Goal: Use online tool/utility: Use online tool/utility

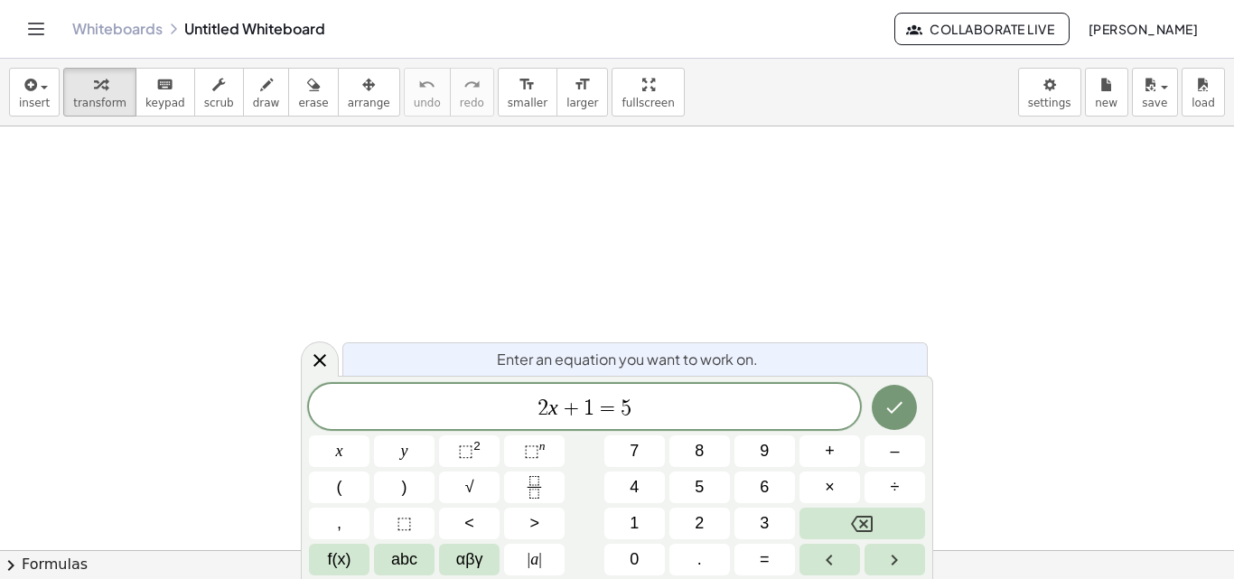
click at [650, 416] on span "2 x + 1 = 5" at bounding box center [584, 408] width 551 height 25
click at [530, 422] on div "2 x + 1 = 5" at bounding box center [584, 406] width 551 height 45
click at [639, 406] on span "2 x + 1 = 5" at bounding box center [584, 408] width 551 height 25
click at [892, 526] on button "Backspace" at bounding box center [863, 524] width 126 height 32
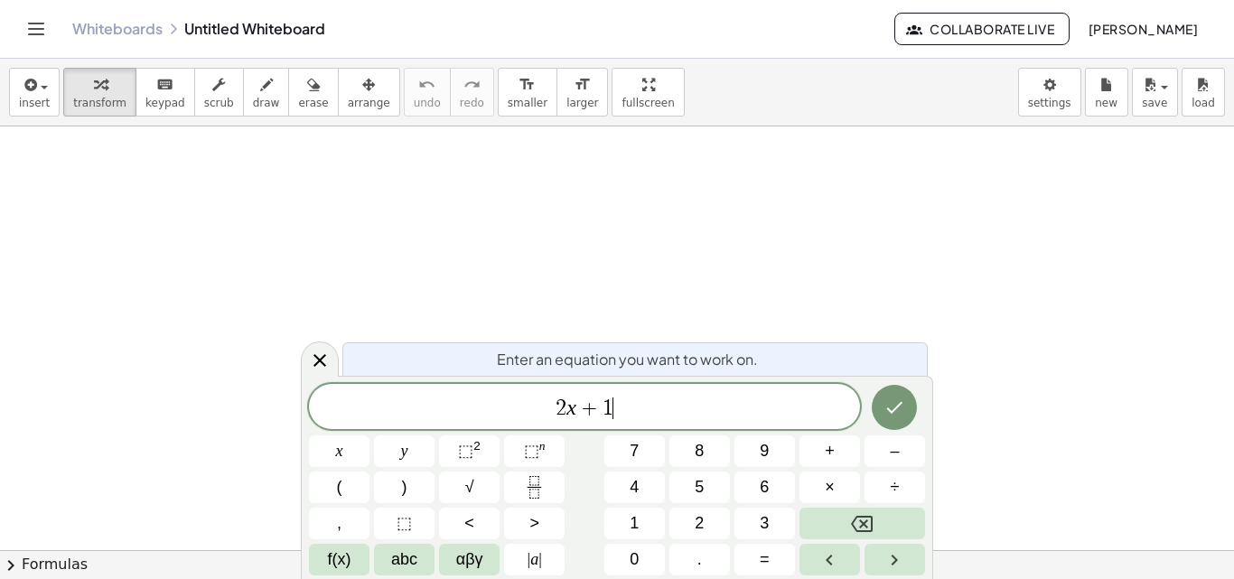
click at [892, 526] on button "Backspace" at bounding box center [863, 524] width 126 height 32
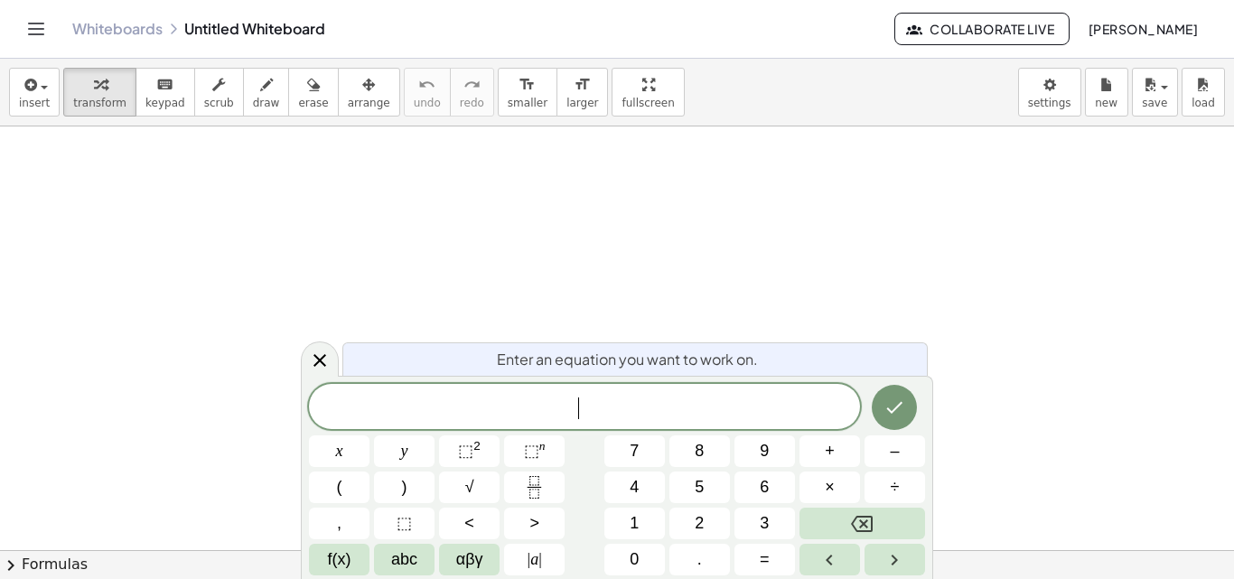
click at [649, 555] on button "0" at bounding box center [634, 560] width 61 height 32
click at [723, 566] on button "." at bounding box center [699, 560] width 61 height 32
click at [712, 490] on button "5" at bounding box center [699, 488] width 61 height 32
click at [830, 493] on span "×" at bounding box center [830, 487] width 10 height 24
click at [897, 524] on button "Backspace" at bounding box center [863, 524] width 126 height 32
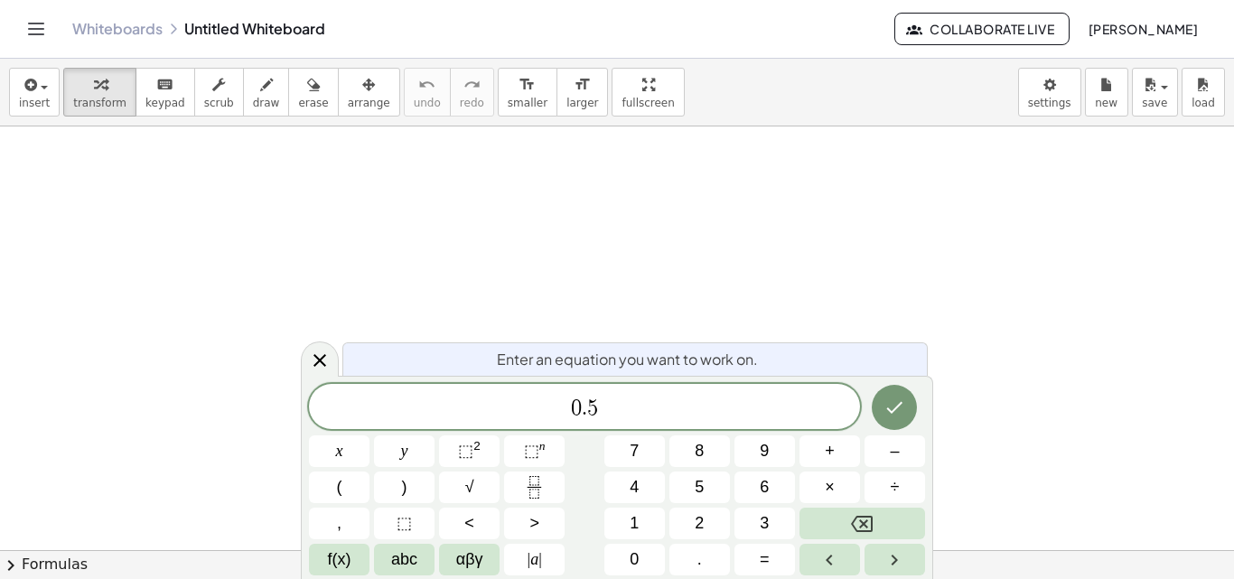
click at [323, 453] on button "x" at bounding box center [339, 451] width 61 height 32
click at [838, 452] on button "+" at bounding box center [830, 451] width 61 height 32
click at [695, 530] on span "2" at bounding box center [699, 523] width 9 height 24
click at [765, 566] on span "=" at bounding box center [765, 559] width 10 height 24
click at [781, 489] on button "6" at bounding box center [764, 488] width 61 height 32
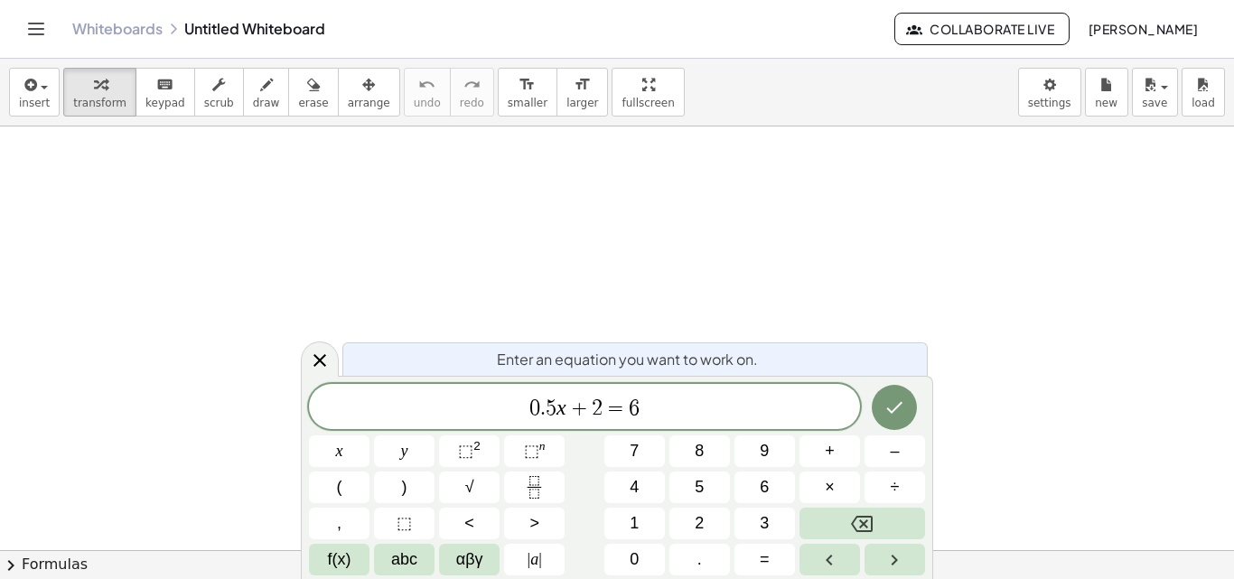
click at [901, 408] on icon "Done" at bounding box center [895, 408] width 22 height 22
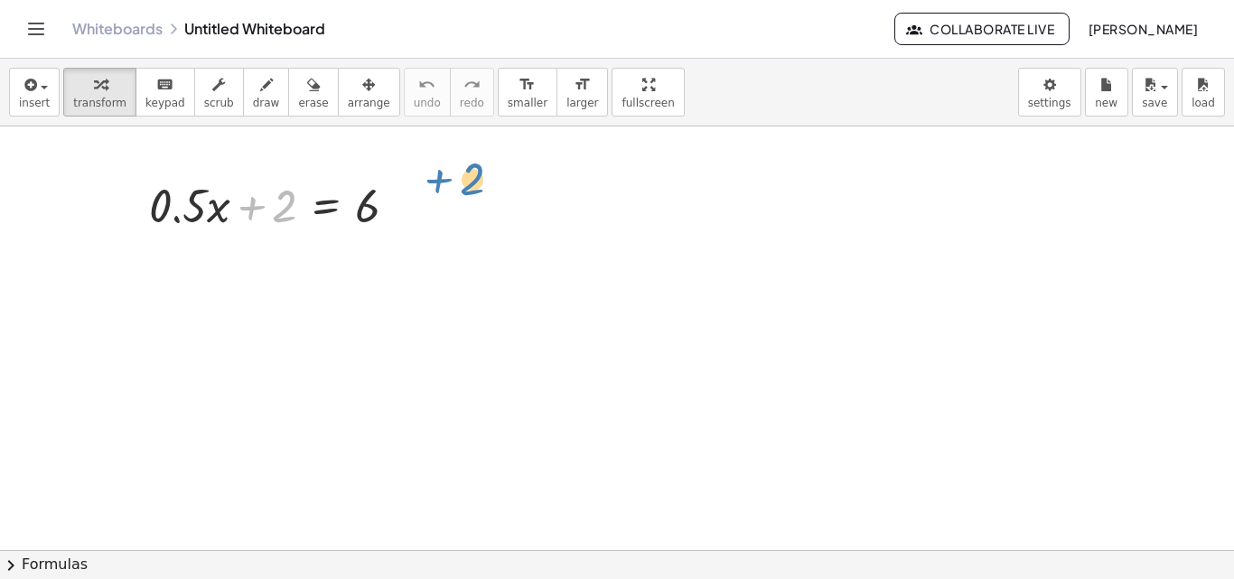
drag, startPoint x: 284, startPoint y: 204, endPoint x: 472, endPoint y: 177, distance: 190.8
drag, startPoint x: 440, startPoint y: 203, endPoint x: 557, endPoint y: 205, distance: 116.6
drag, startPoint x: 278, startPoint y: 210, endPoint x: 407, endPoint y: 209, distance: 128.3
click at [407, 209] on div at bounding box center [280, 203] width 281 height 61
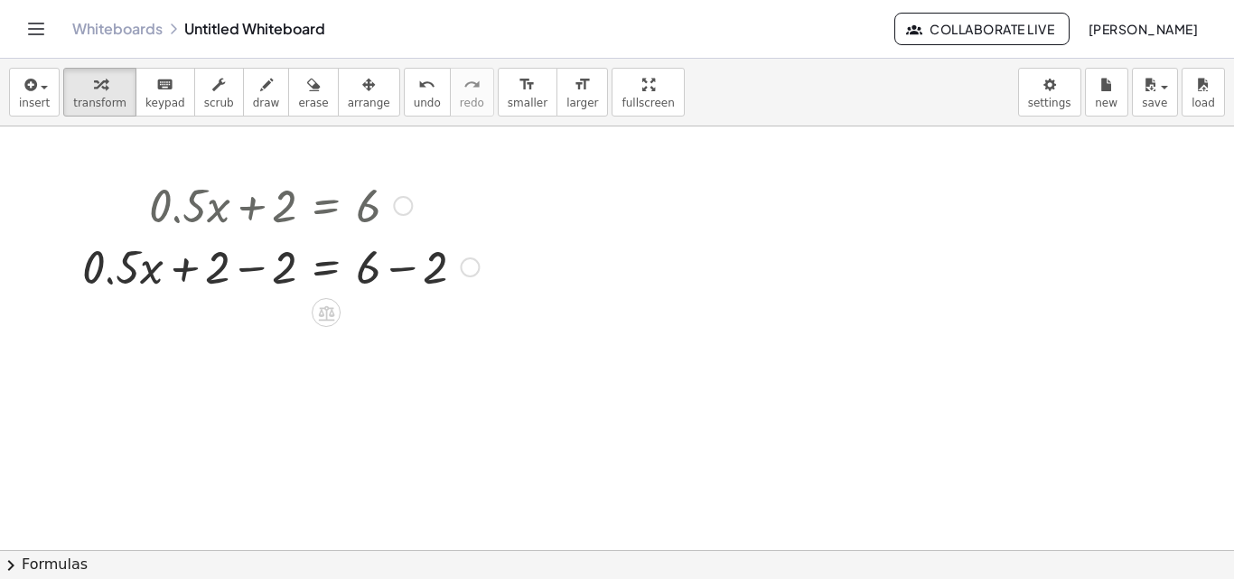
click at [256, 270] on div at bounding box center [280, 265] width 415 height 61
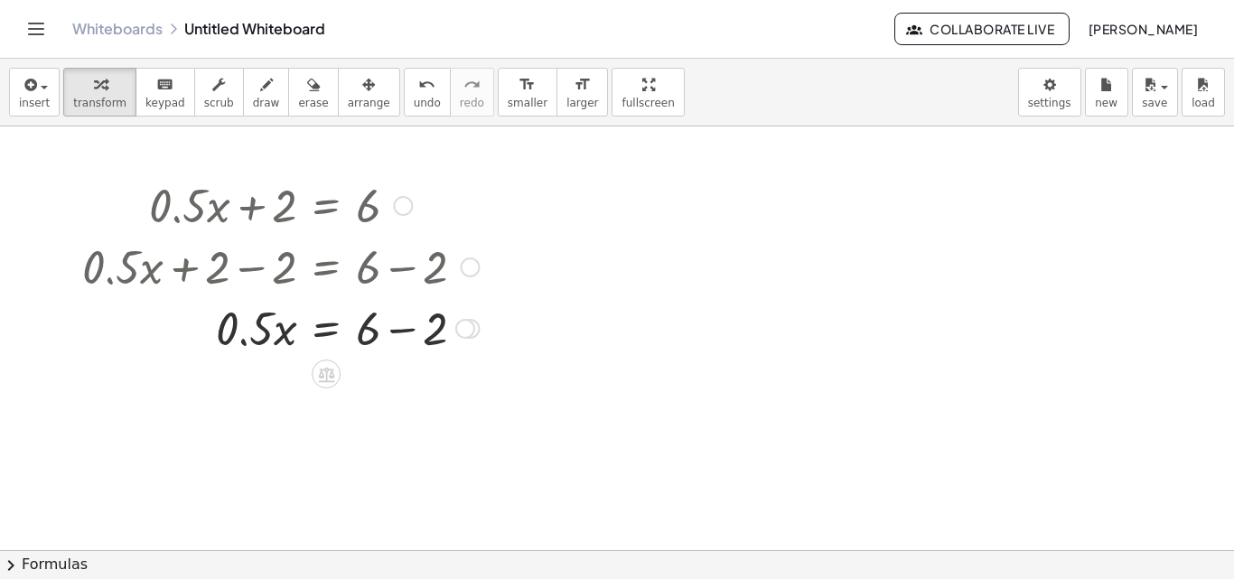
click at [407, 324] on div at bounding box center [280, 326] width 415 height 61
click at [254, 385] on div at bounding box center [280, 388] width 415 height 61
click at [263, 393] on div at bounding box center [280, 388] width 415 height 61
click at [283, 396] on div at bounding box center [280, 388] width 415 height 61
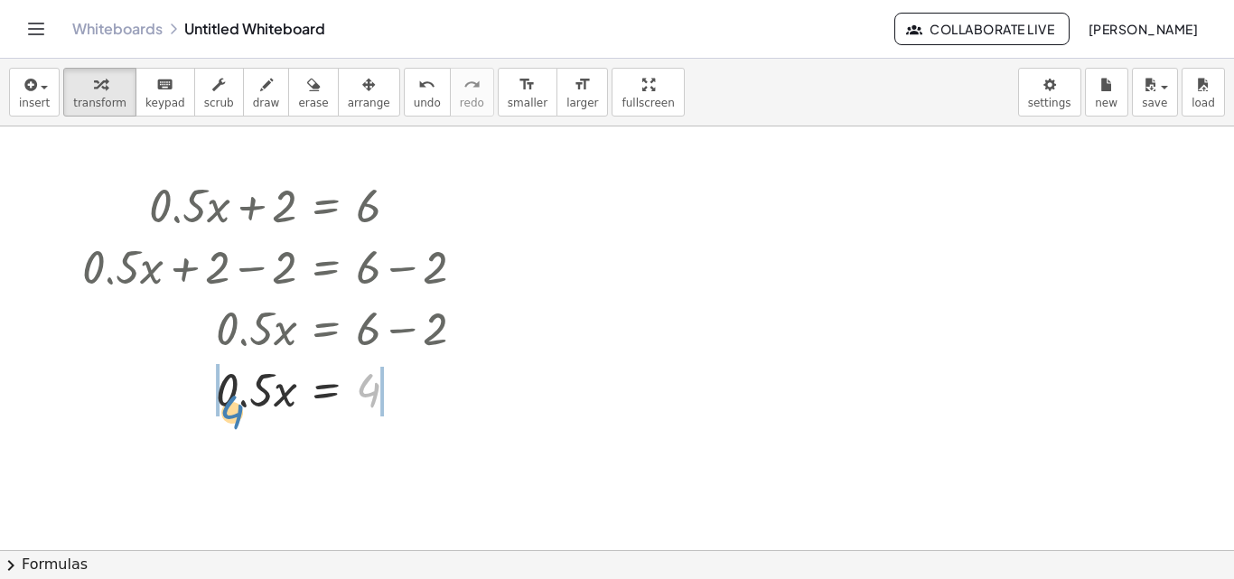
drag, startPoint x: 373, startPoint y: 391, endPoint x: 239, endPoint y: 413, distance: 136.3
click at [239, 413] on div at bounding box center [280, 388] width 415 height 61
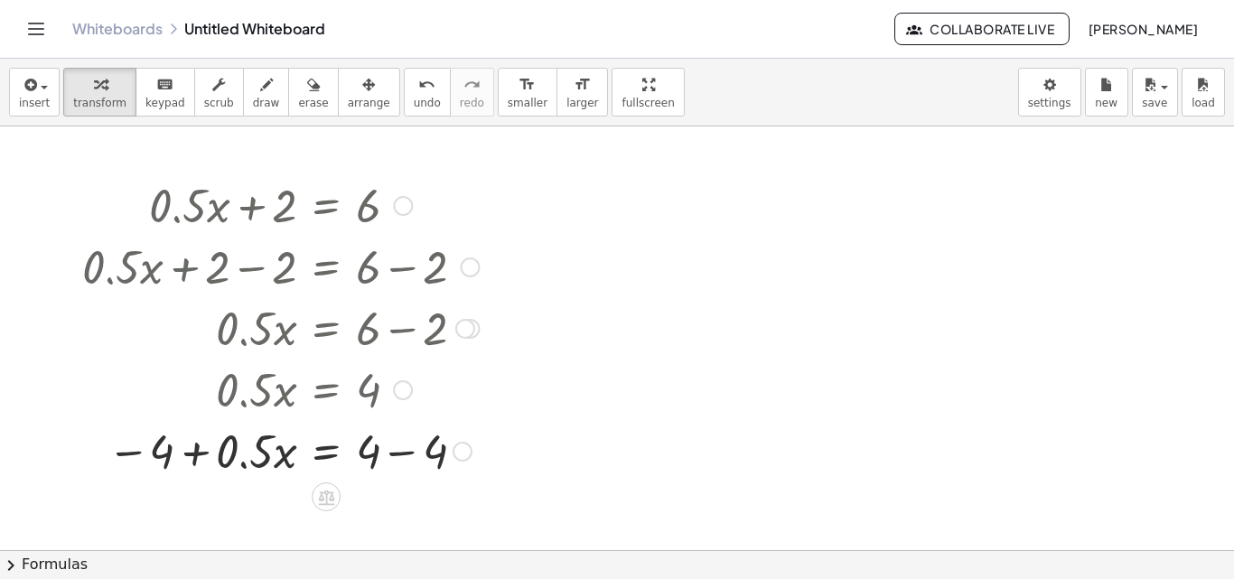
click at [192, 456] on div at bounding box center [280, 449] width 415 height 61
click at [399, 454] on div at bounding box center [280, 449] width 415 height 61
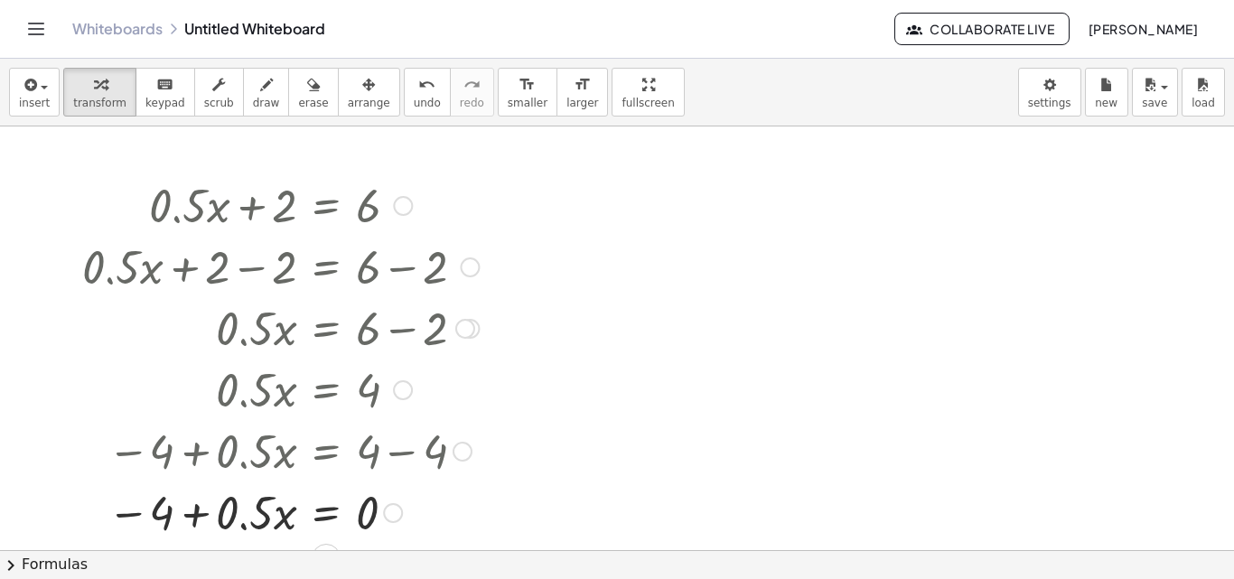
click at [395, 387] on div at bounding box center [403, 390] width 20 height 20
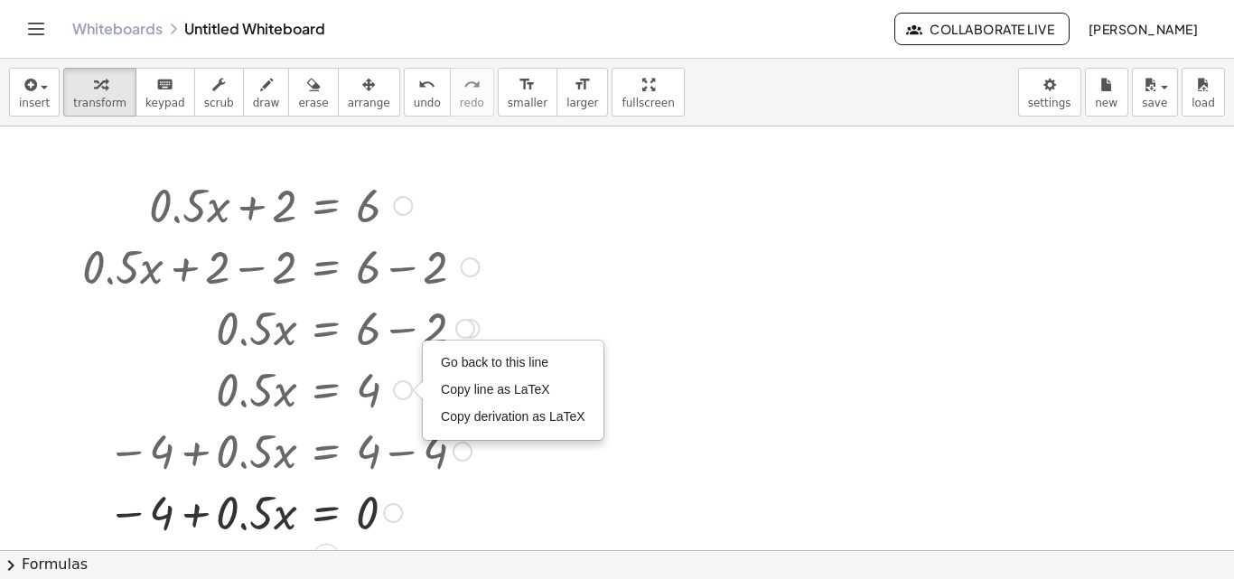
click at [514, 360] on span "Go back to this line" at bounding box center [495, 362] width 108 height 14
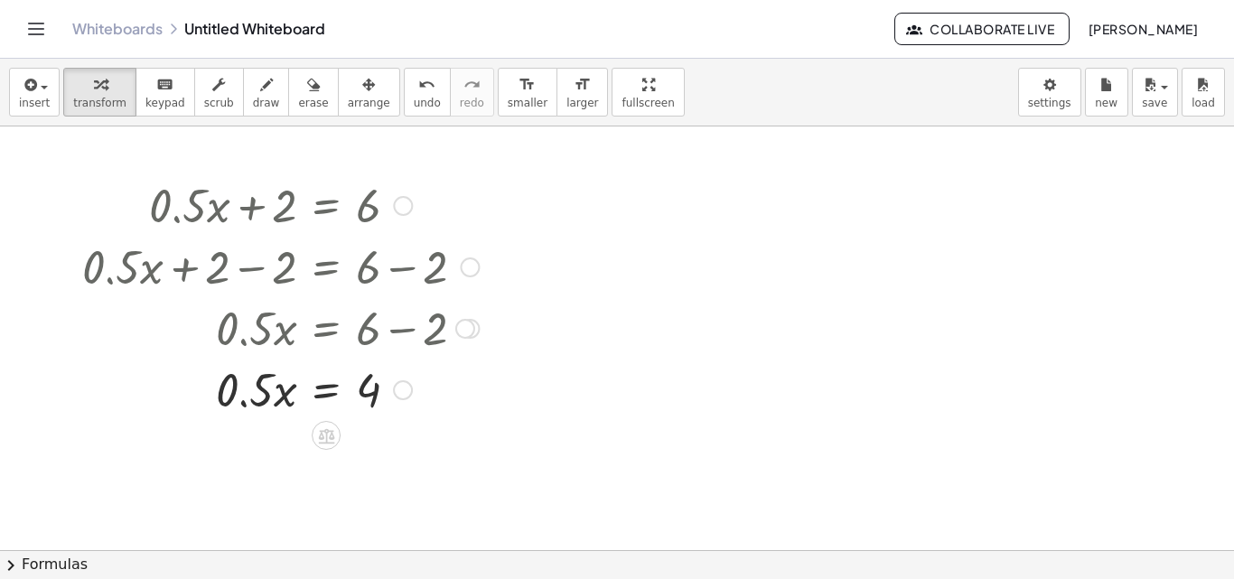
click at [332, 434] on icon at bounding box center [326, 435] width 16 height 15
click at [399, 442] on icon at bounding box center [398, 435] width 16 height 16
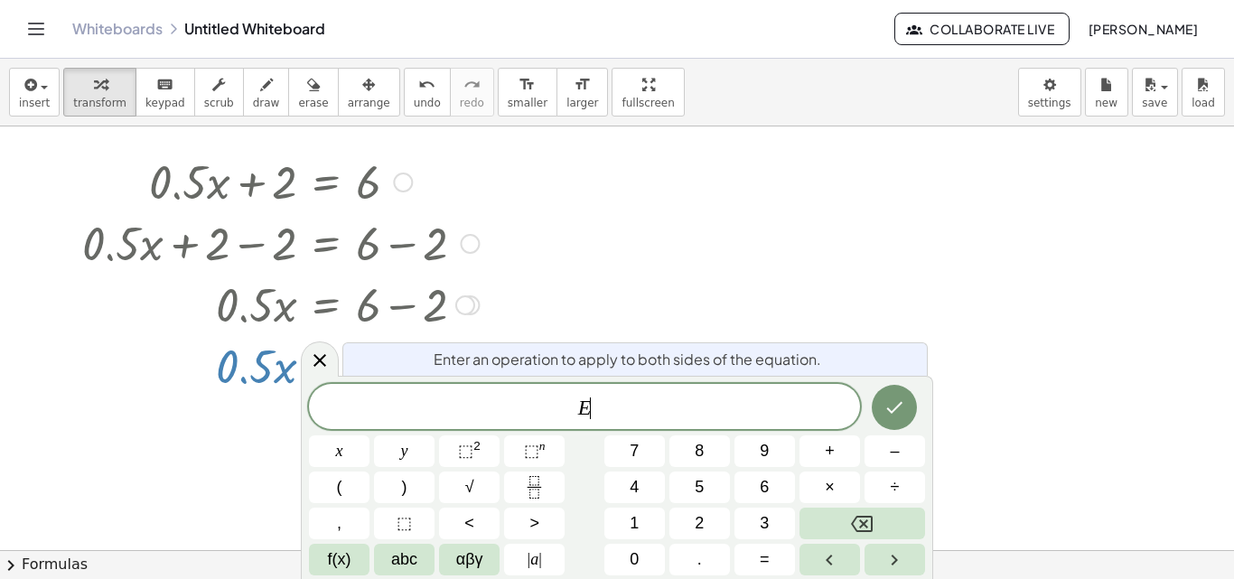
scroll to position [33, 0]
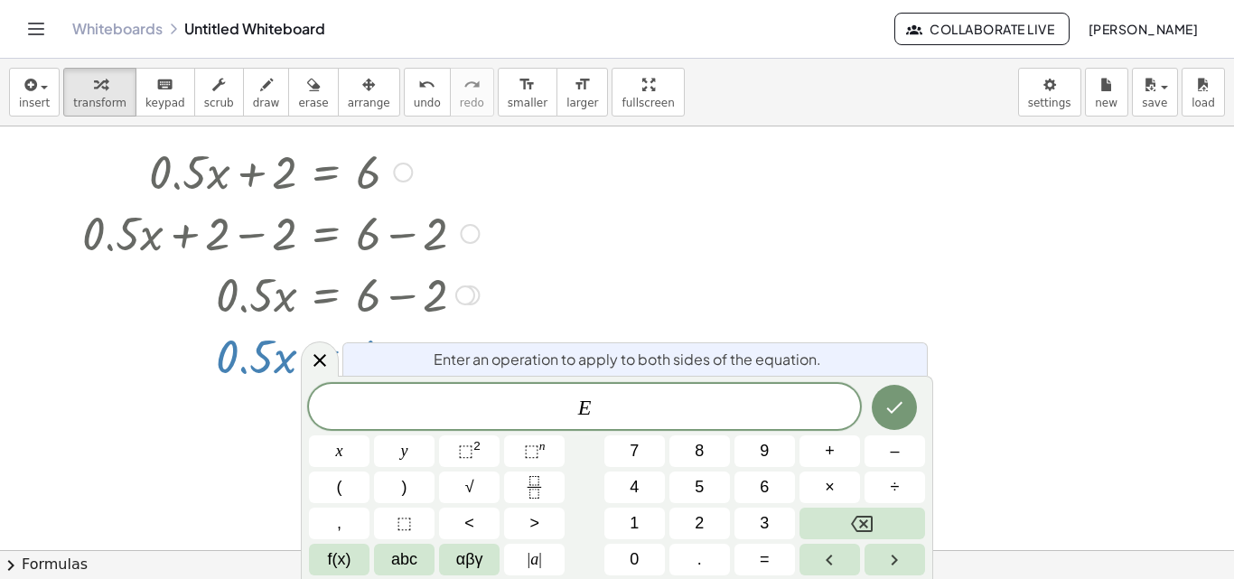
click at [870, 523] on icon "Backspace" at bounding box center [862, 524] width 22 height 22
click at [542, 491] on icon "Fraction" at bounding box center [534, 487] width 23 height 23
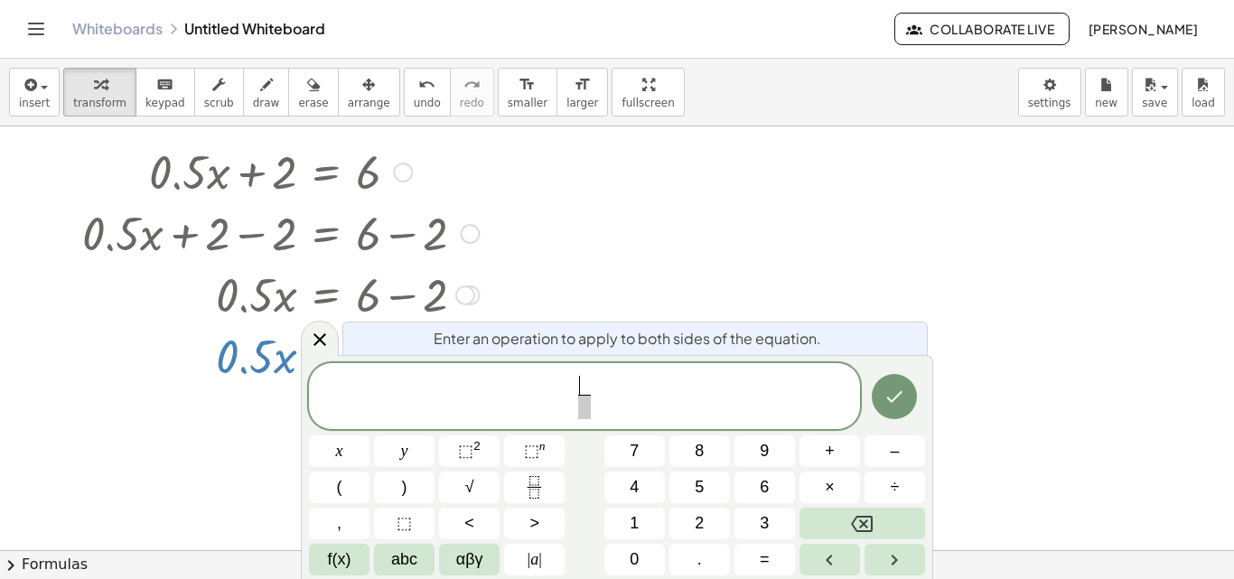
click at [635, 517] on span "1" at bounding box center [634, 523] width 9 height 24
click at [586, 409] on span "​" at bounding box center [584, 407] width 14 height 24
click at [693, 529] on button "2" at bounding box center [699, 524] width 61 height 32
click at [643, 388] on span "1 2 ​ ​" at bounding box center [584, 398] width 551 height 48
click at [772, 556] on button "=" at bounding box center [764, 560] width 61 height 32
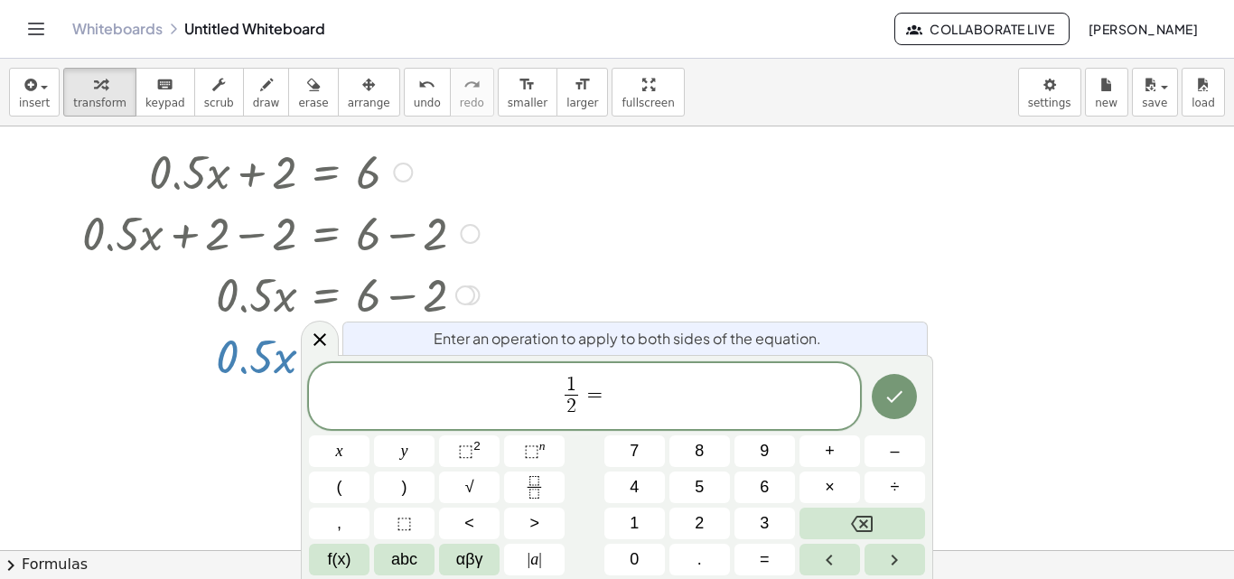
click at [773, 491] on button "6" at bounding box center [764, 488] width 61 height 32
click at [895, 399] on icon "Done" at bounding box center [895, 397] width 16 height 12
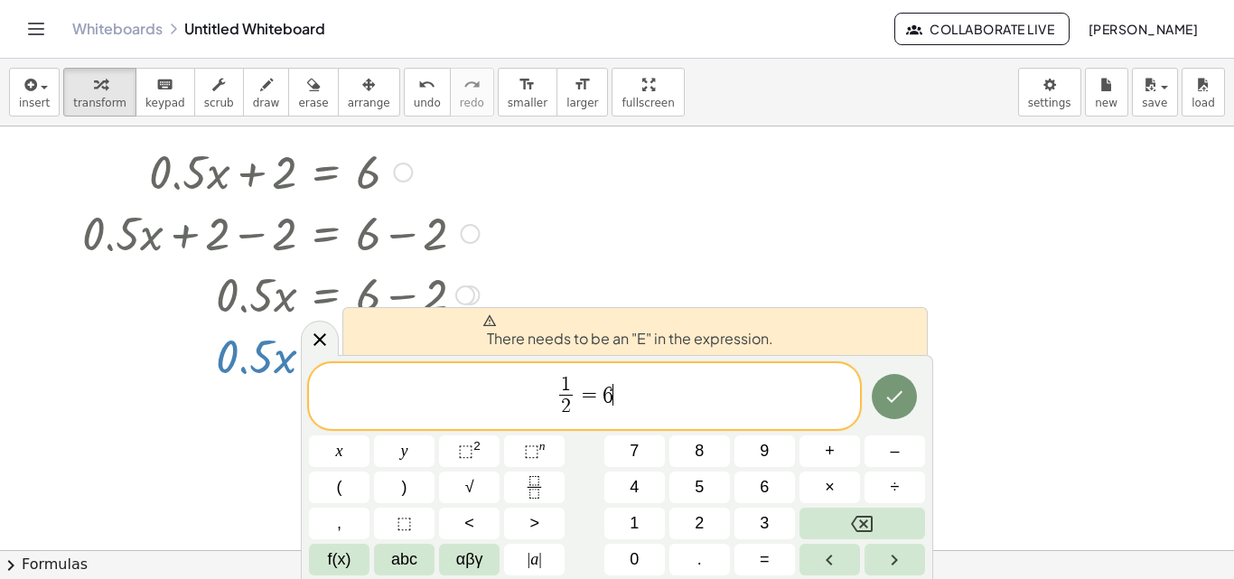
click at [561, 394] on span "1" at bounding box center [566, 386] width 14 height 20
click at [556, 401] on span "1 2 ​" at bounding box center [567, 398] width 22 height 44
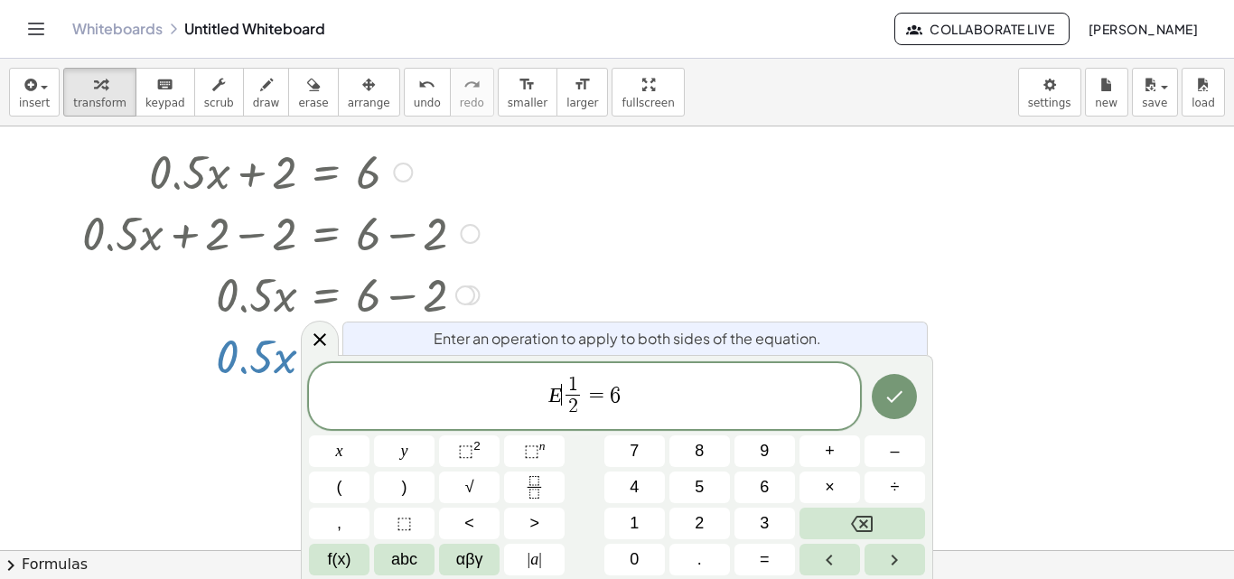
click at [902, 407] on icon "Done" at bounding box center [895, 397] width 22 height 22
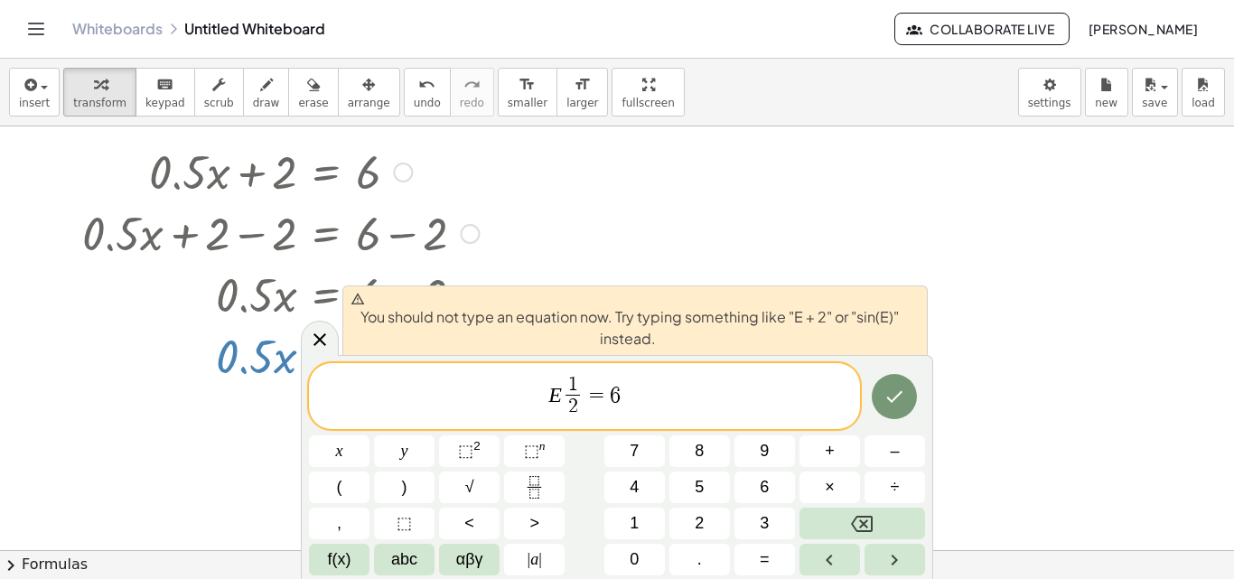
click at [887, 416] on button "Done" at bounding box center [894, 396] width 45 height 45
click at [894, 410] on button "Done" at bounding box center [894, 396] width 45 height 45
click at [305, 347] on div at bounding box center [320, 338] width 38 height 35
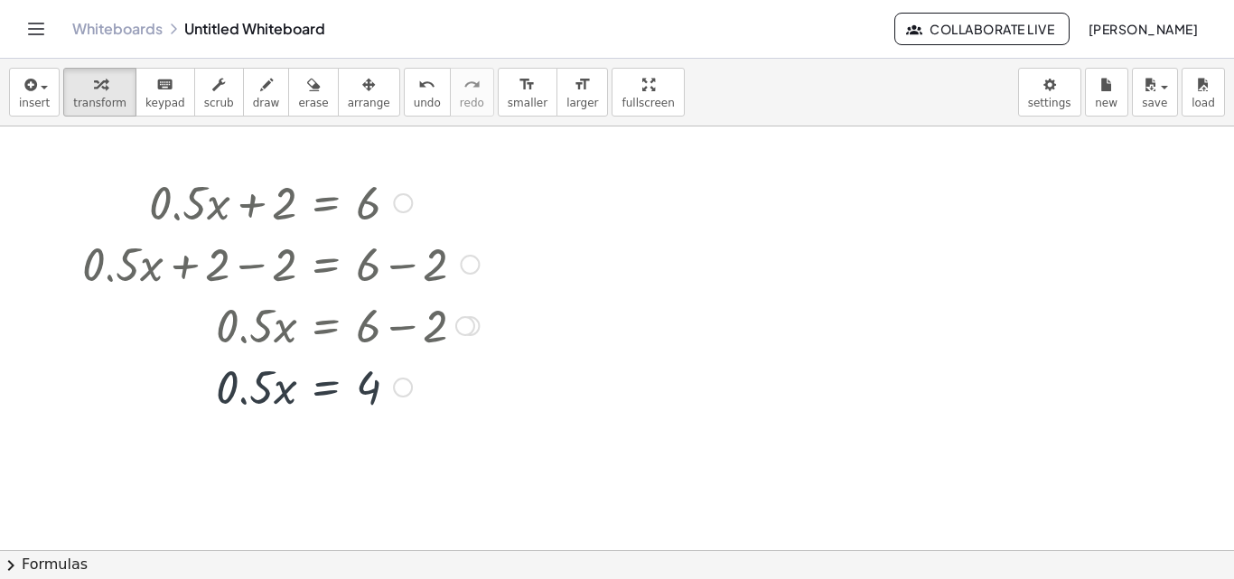
scroll to position [0, 0]
click at [397, 401] on div at bounding box center [280, 388] width 415 height 61
click at [404, 396] on div "Go back to this line Copy line as LaTeX Copy derivation as LaTeX" at bounding box center [403, 390] width 20 height 20
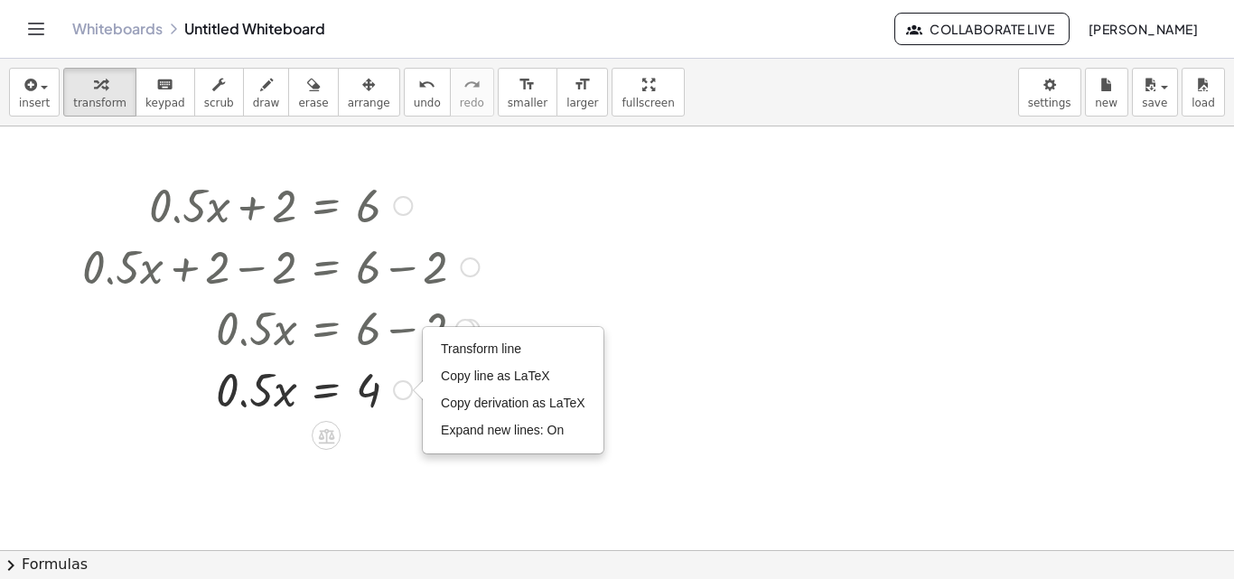
click at [560, 351] on li "Transform line" at bounding box center [513, 349] width 154 height 27
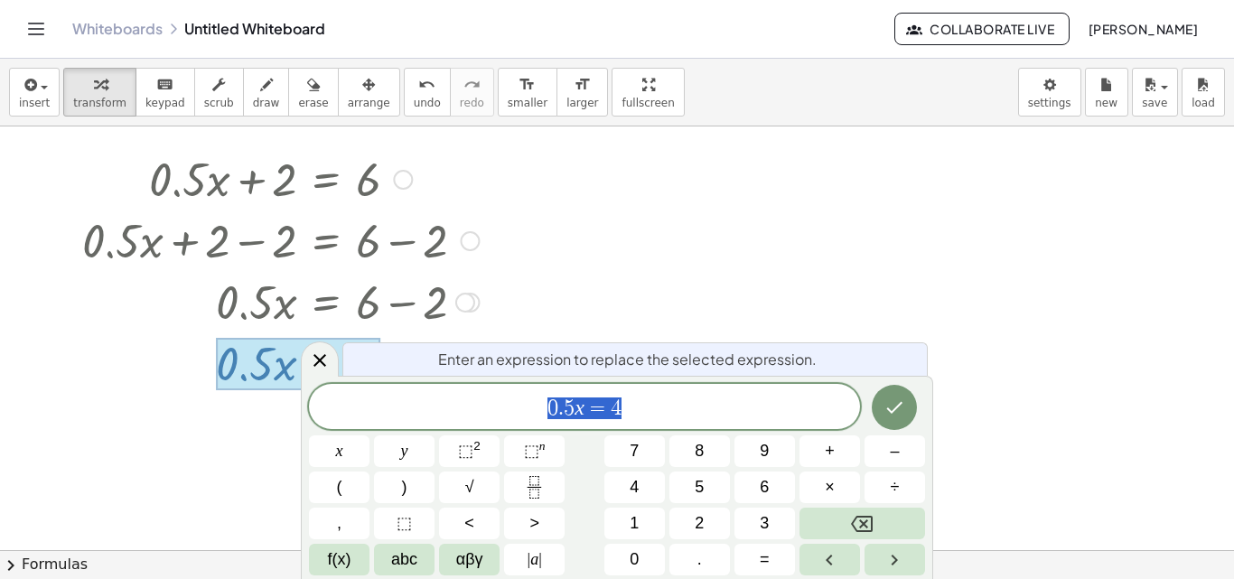
scroll to position [33, 0]
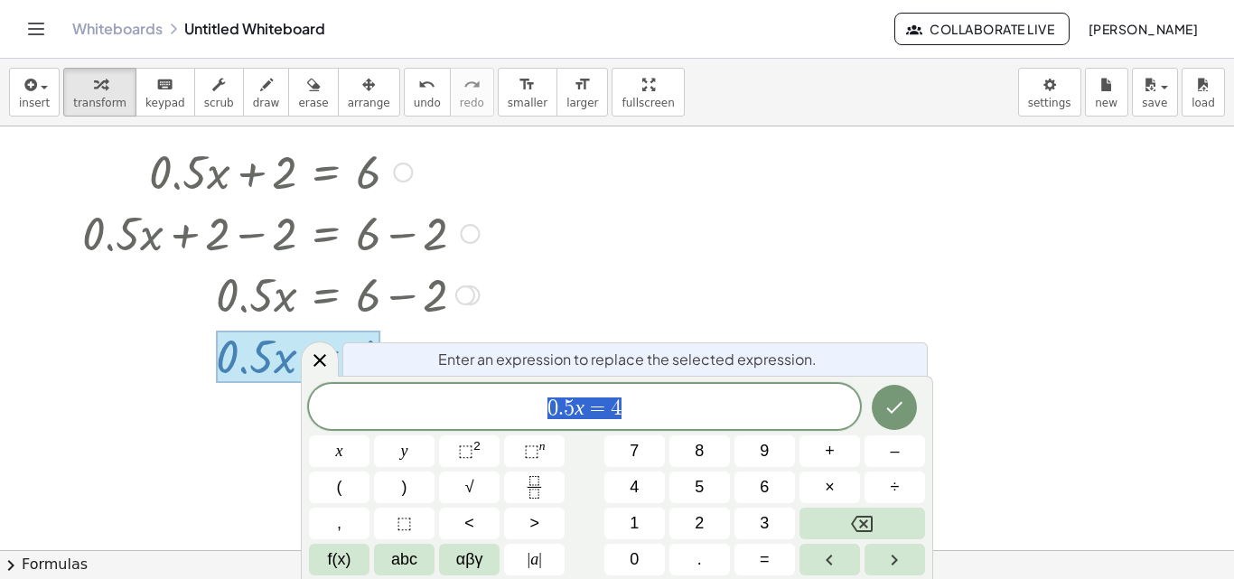
drag, startPoint x: 621, startPoint y: 406, endPoint x: 507, endPoint y: 411, distance: 114.0
click at [514, 491] on button "Fraction" at bounding box center [534, 488] width 61 height 32
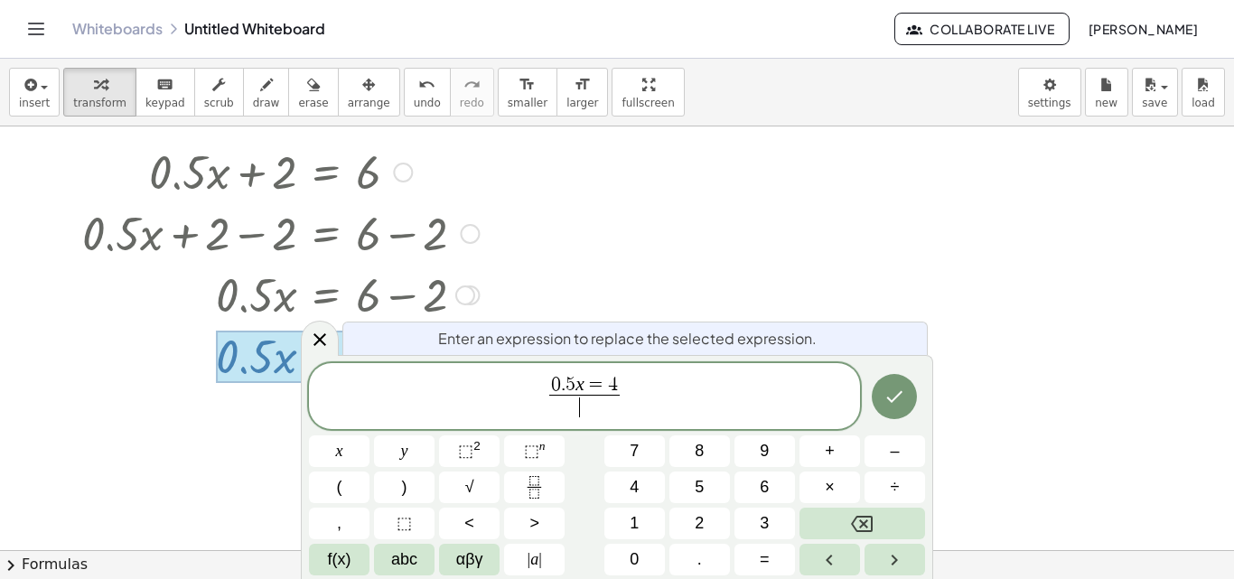
click at [615, 392] on span "4" at bounding box center [613, 385] width 10 height 20
click at [851, 527] on icon "Backspace" at bounding box center [862, 524] width 22 height 22
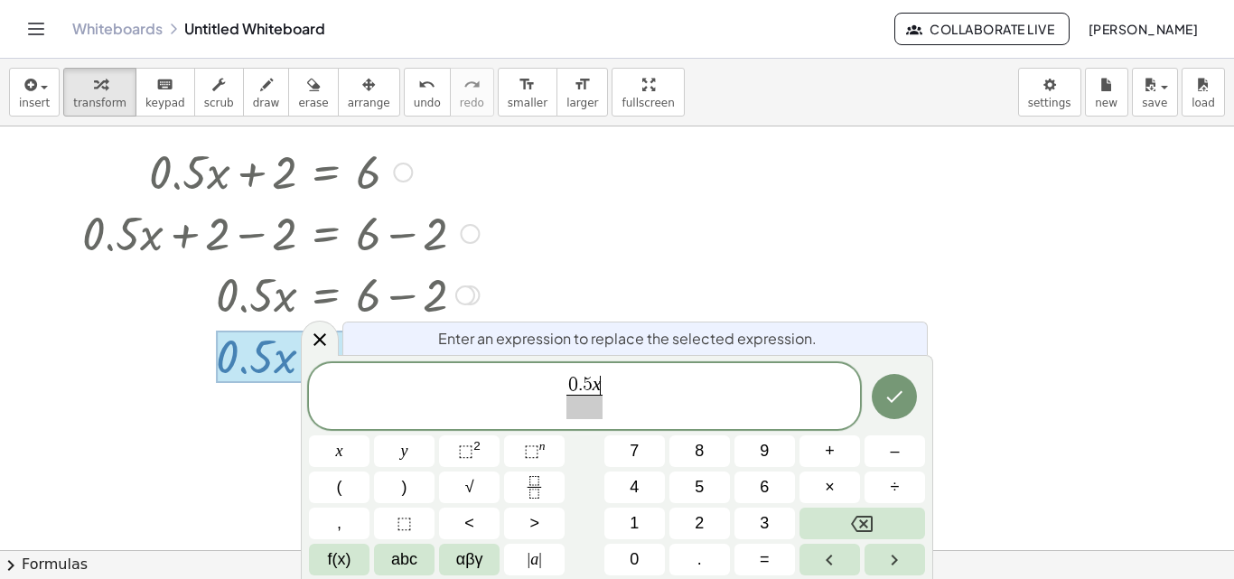
click at [851, 527] on icon "Backspace" at bounding box center [862, 524] width 22 height 22
click at [636, 520] on span "1" at bounding box center [634, 523] width 9 height 24
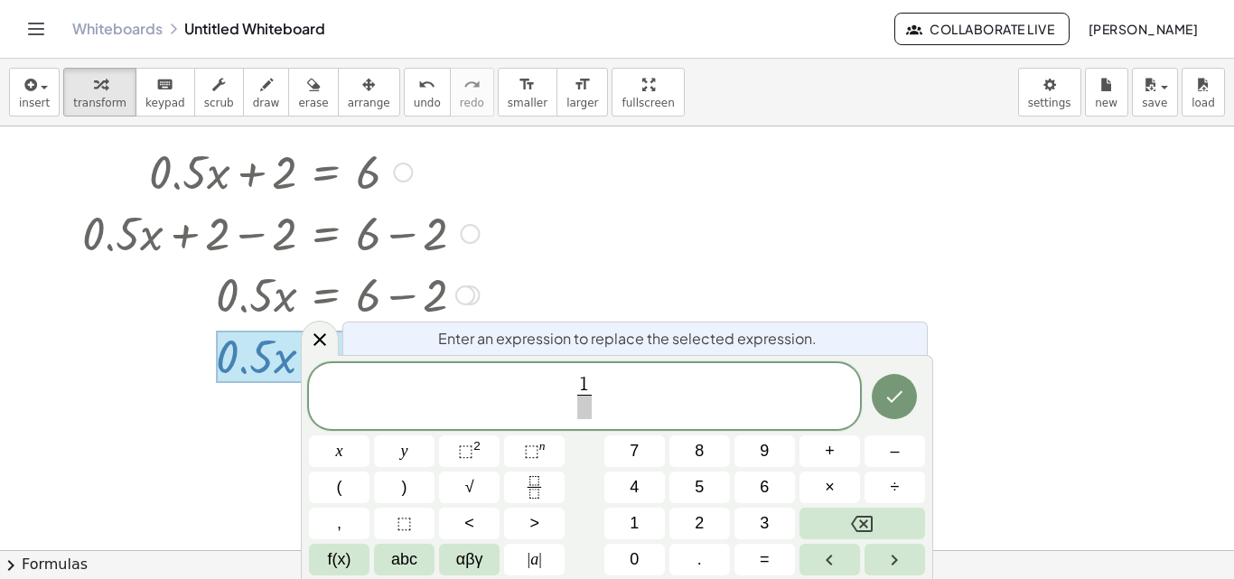
click at [587, 407] on span at bounding box center [584, 407] width 14 height 24
click at [707, 529] on button "2" at bounding box center [699, 524] width 61 height 32
click at [662, 387] on span "1 2 ​ ​" at bounding box center [584, 398] width 551 height 48
click at [756, 554] on button "=" at bounding box center [764, 560] width 61 height 32
click at [778, 478] on button "6" at bounding box center [764, 488] width 61 height 32
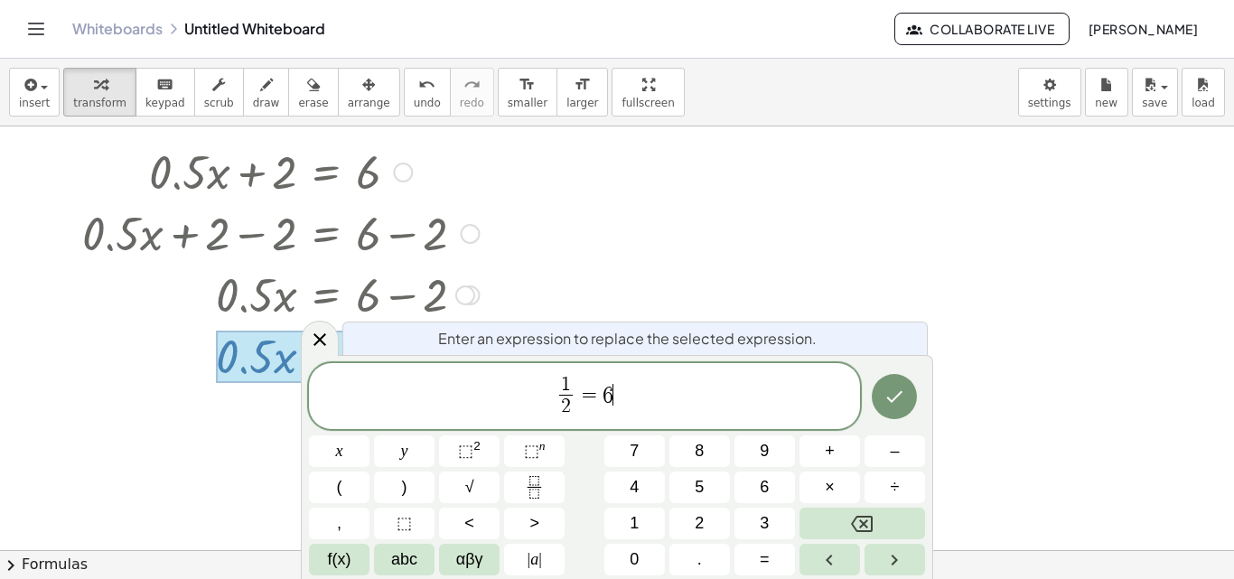
click at [892, 403] on icon "Done" at bounding box center [895, 397] width 22 height 22
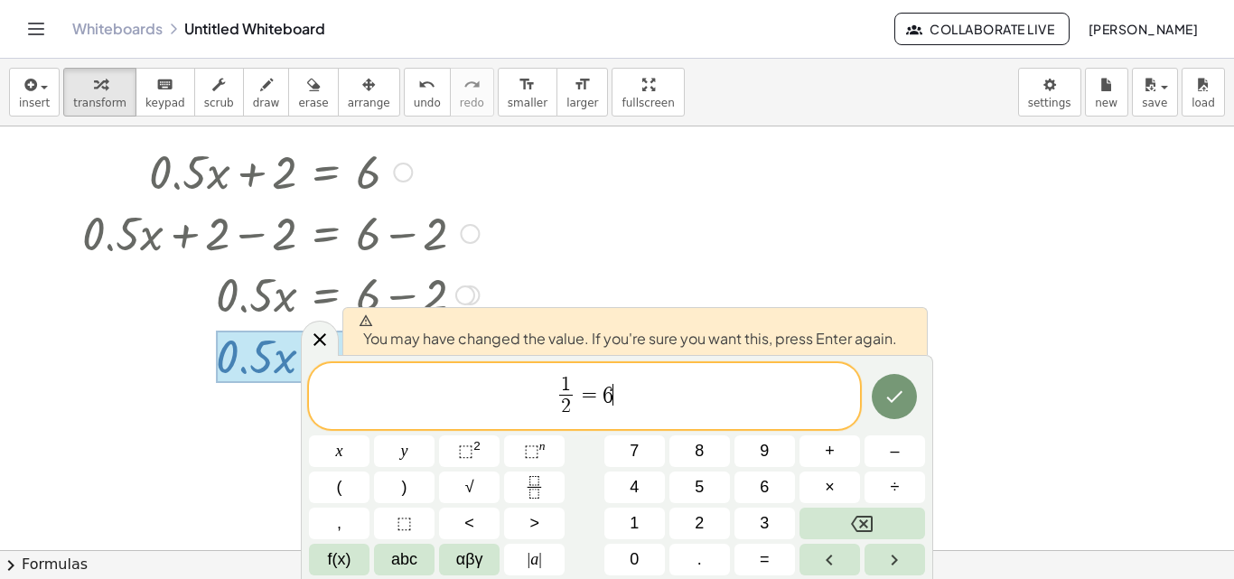
click at [896, 398] on icon "Done" at bounding box center [895, 397] width 16 height 12
click at [896, 398] on div at bounding box center [617, 575] width 1234 height 965
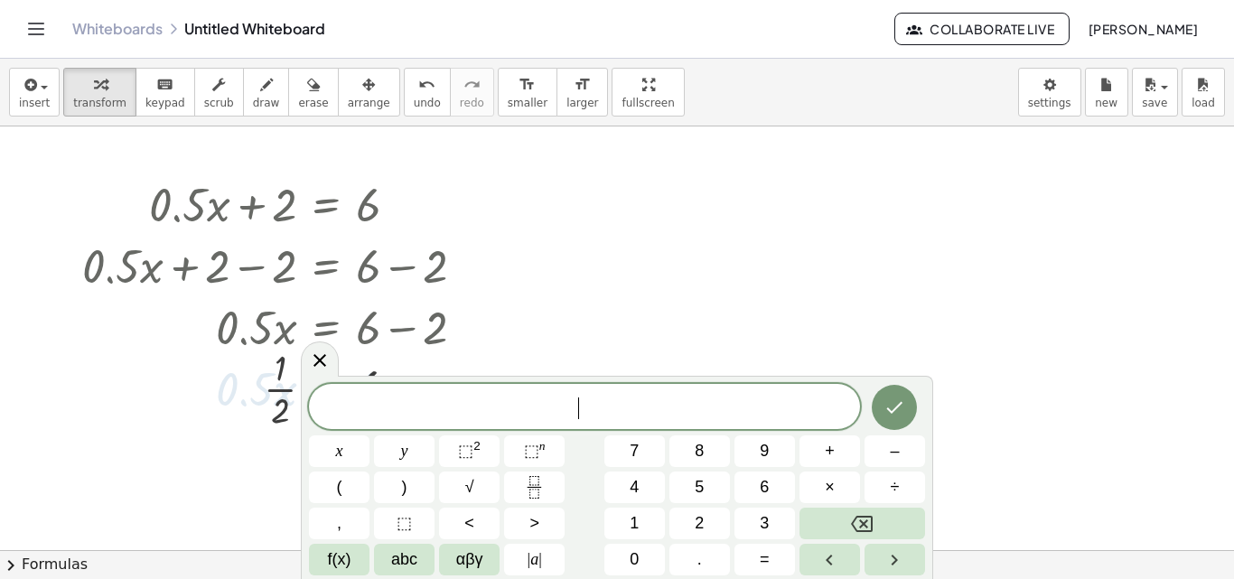
scroll to position [0, 0]
click at [319, 365] on icon at bounding box center [320, 361] width 22 height 22
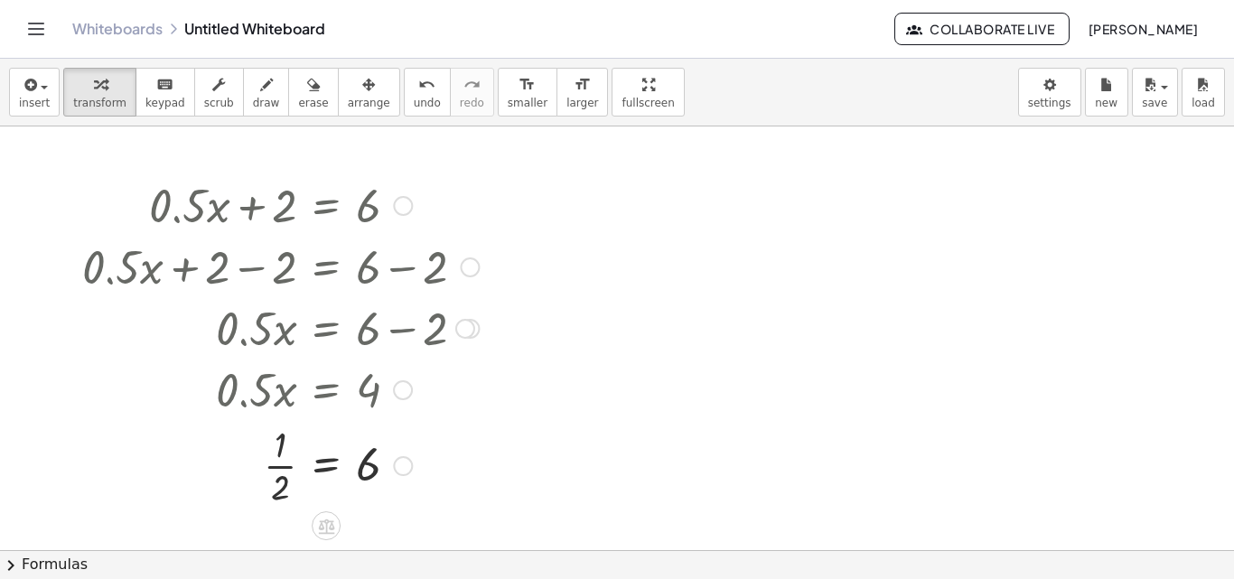
click at [281, 473] on div at bounding box center [280, 464] width 415 height 90
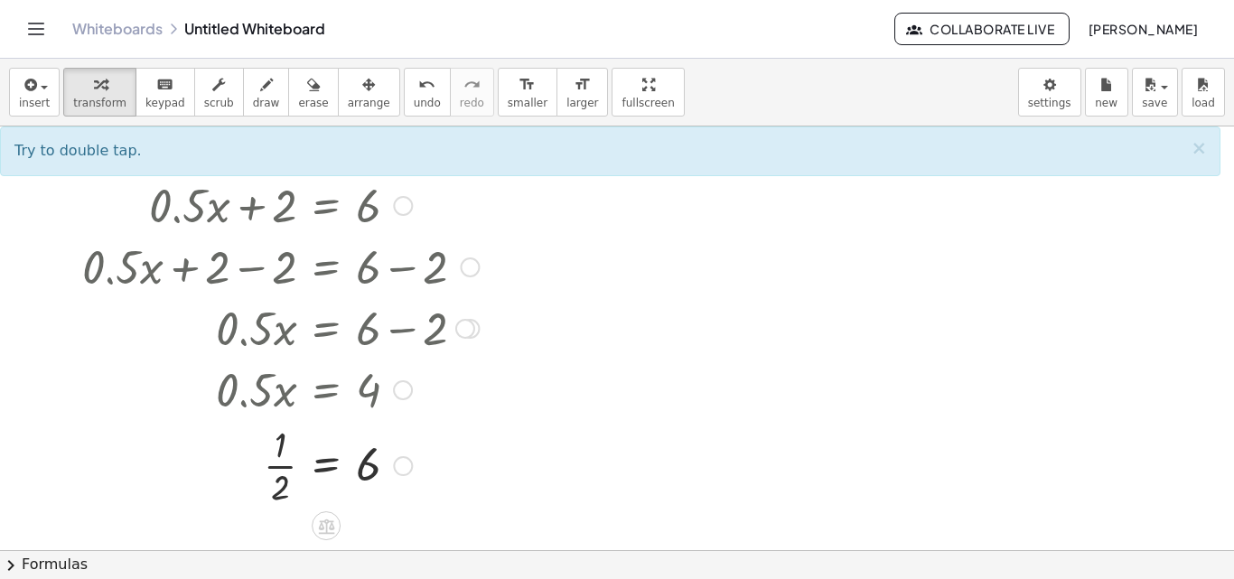
click at [281, 487] on div at bounding box center [280, 464] width 415 height 90
click at [367, 474] on div at bounding box center [280, 464] width 415 height 90
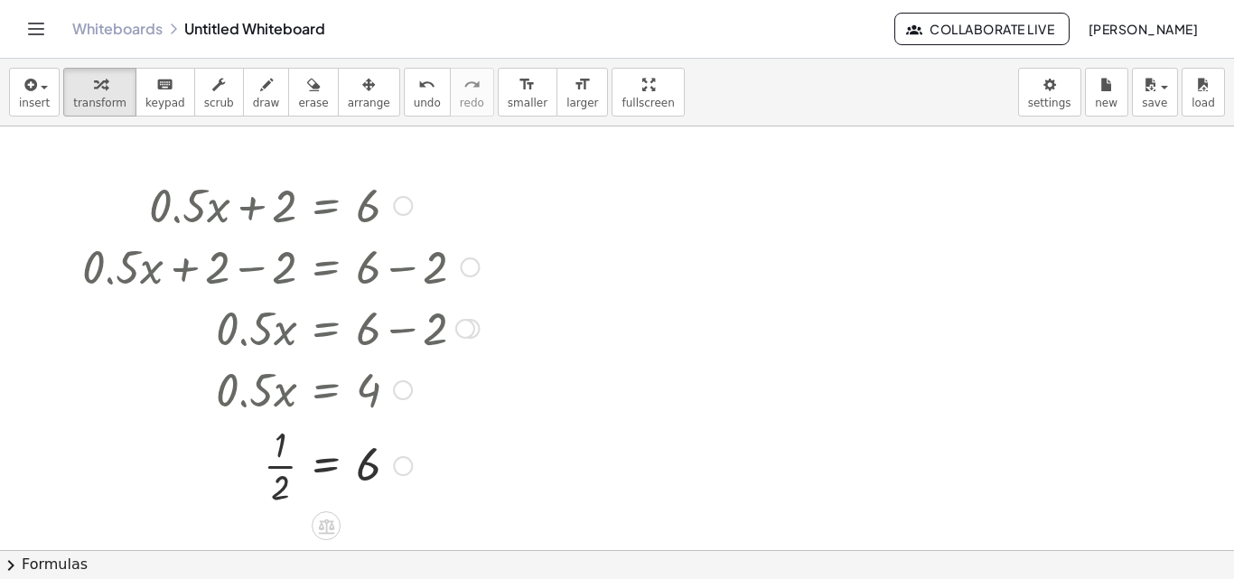
click at [401, 464] on div "Transform line Copy line as LaTeX Copy derivation as LaTeX Expand new lines: On" at bounding box center [403, 466] width 20 height 20
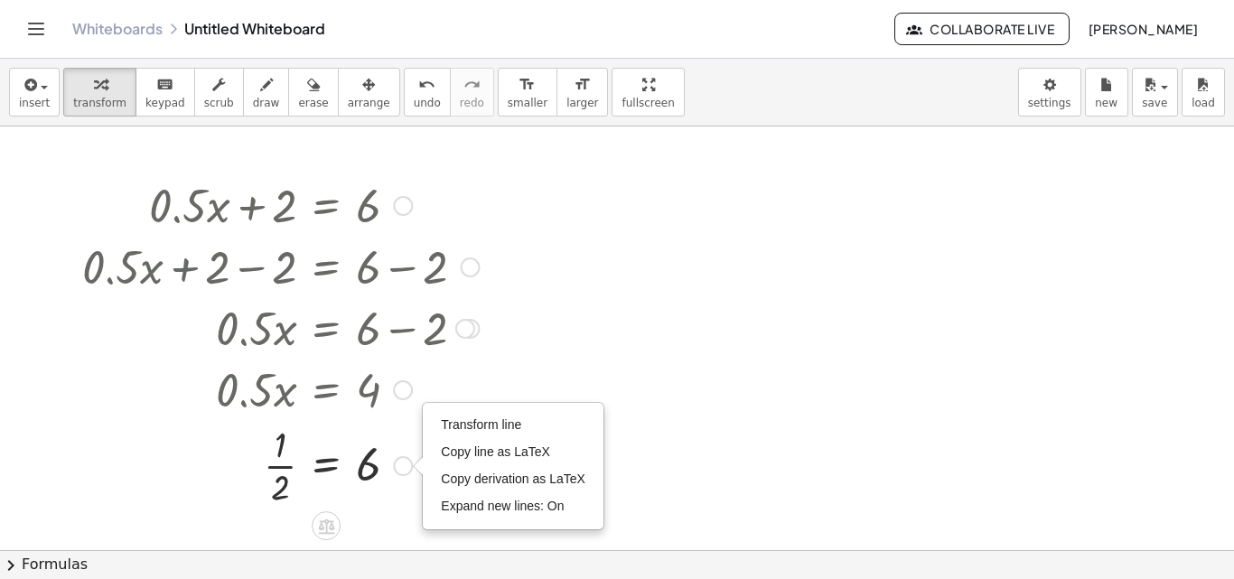
click at [500, 417] on li "Transform line" at bounding box center [513, 425] width 154 height 27
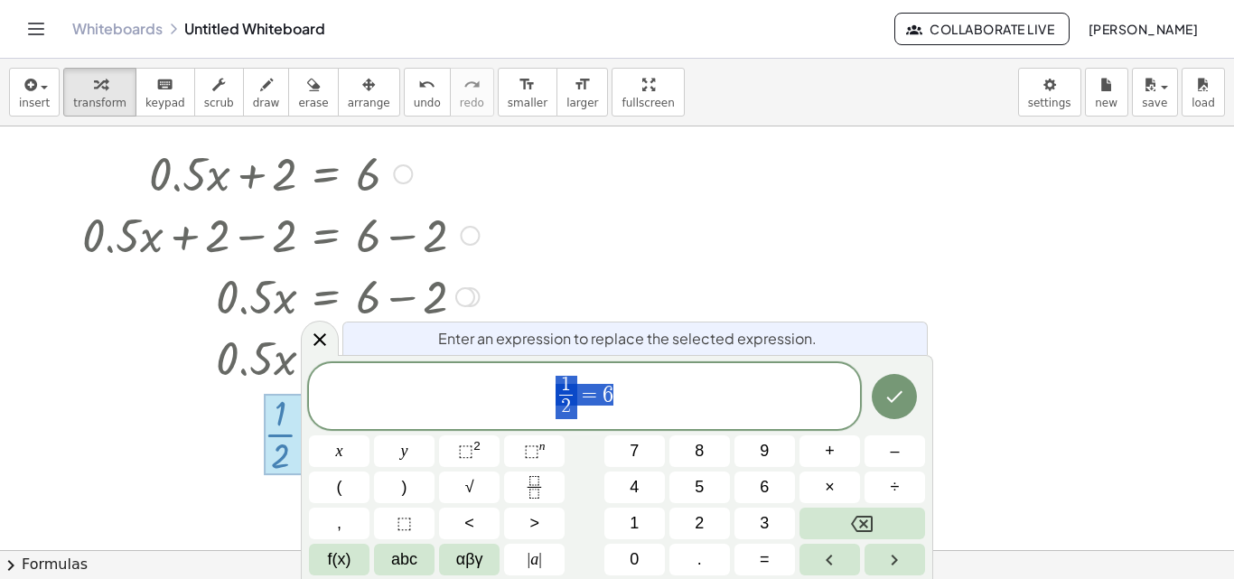
scroll to position [33, 0]
click at [641, 403] on span "1 2 ​ = 6" at bounding box center [584, 398] width 551 height 48
click at [859, 524] on icon "Backspace" at bounding box center [862, 524] width 22 height 22
click at [658, 484] on button "4" at bounding box center [634, 488] width 61 height 32
click at [902, 404] on icon "Done" at bounding box center [895, 397] width 22 height 22
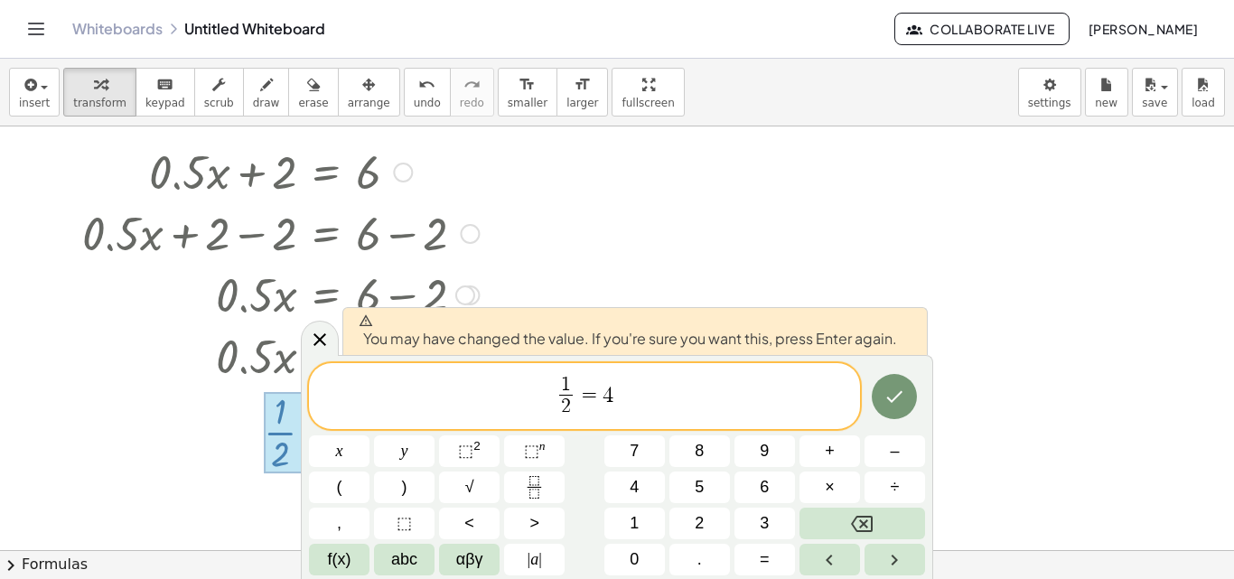
click at [892, 395] on icon "Done" at bounding box center [895, 397] width 22 height 22
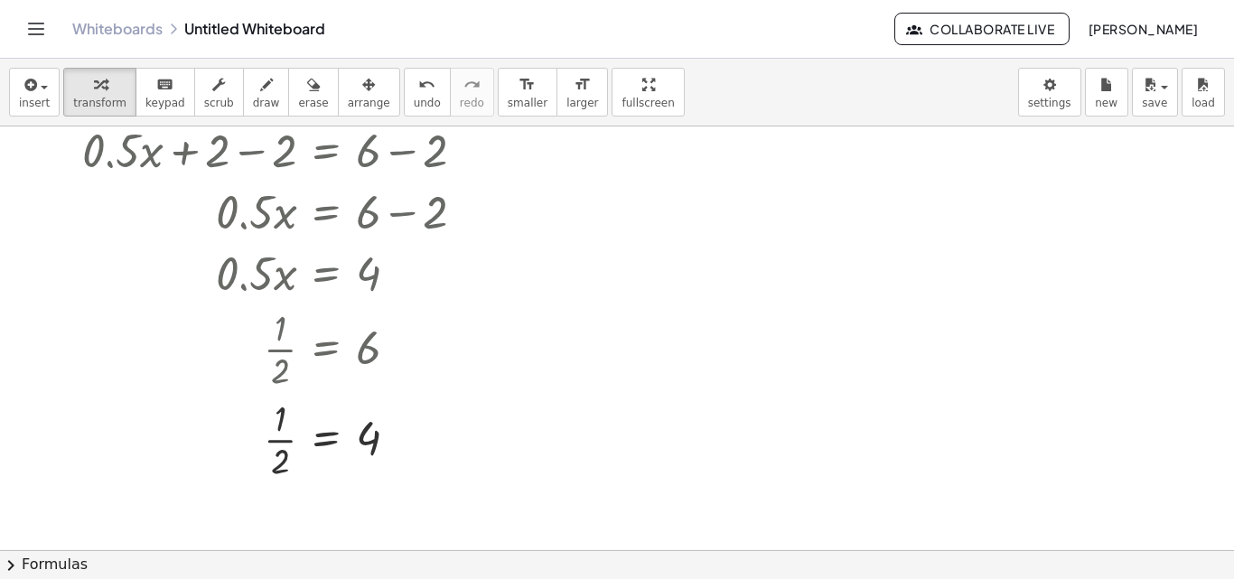
scroll to position [151, 0]
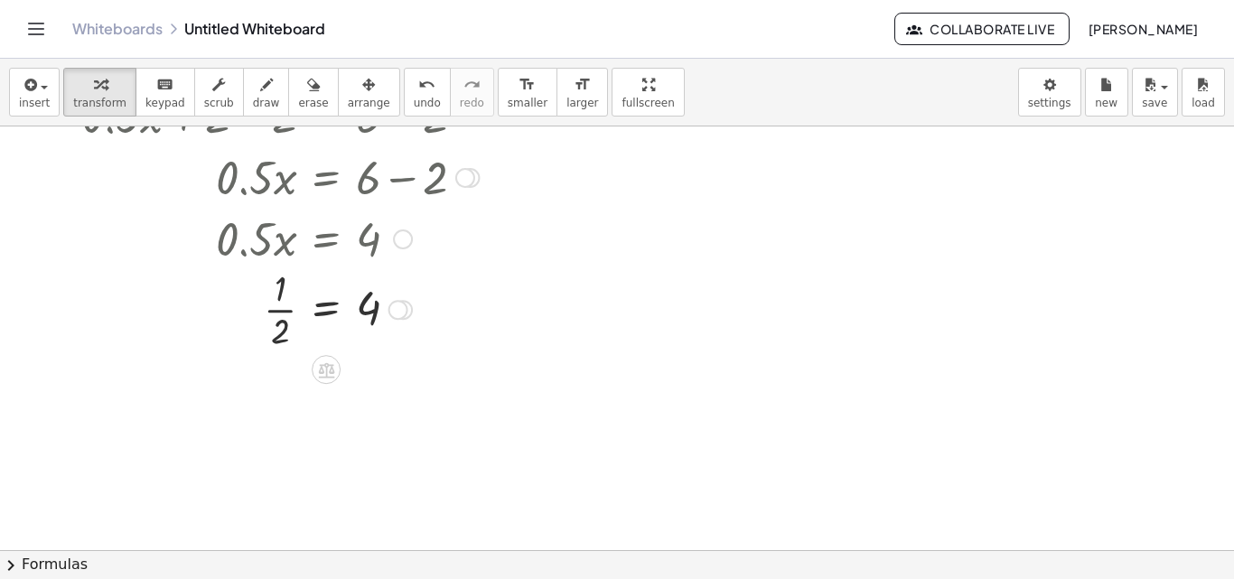
drag, startPoint x: 399, startPoint y: 405, endPoint x: 385, endPoint y: 302, distance: 104.0
click at [326, 310] on div "· 1 · 2 = 4 Transform line Copy line as LaTeX Copy derivation as LaTeX Expand n…" at bounding box center [326, 310] width 0 height 0
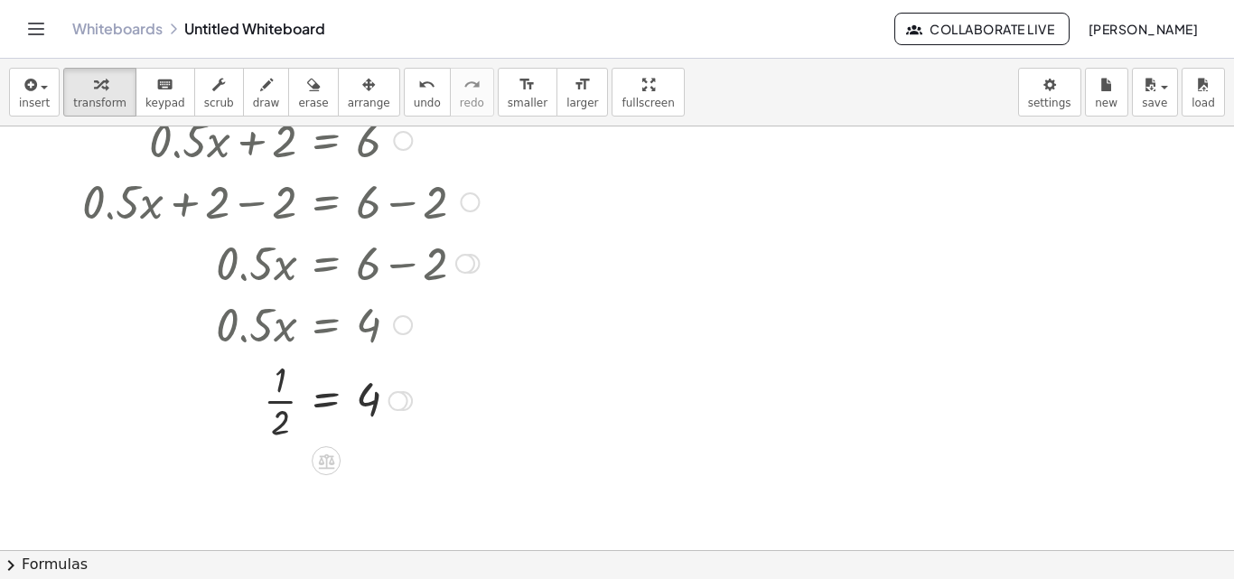
scroll to position [0, 0]
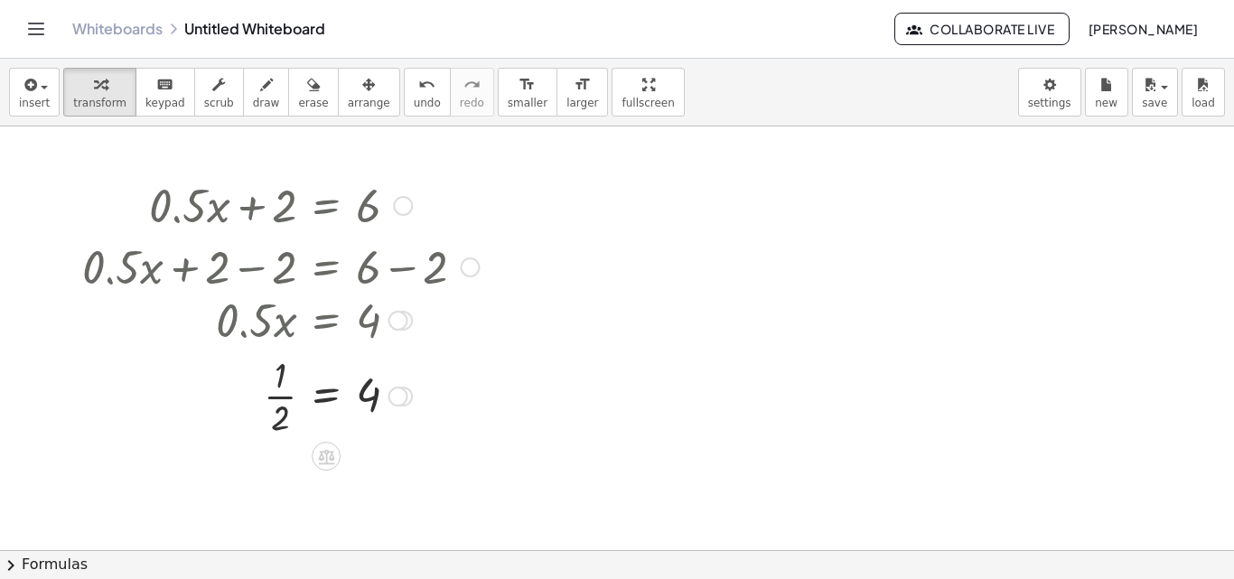
drag, startPoint x: 404, startPoint y: 393, endPoint x: 408, endPoint y: 316, distance: 76.9
click at [408, 316] on div at bounding box center [403, 321] width 20 height 20
click at [639, 375] on div at bounding box center [617, 549] width 1234 height 847
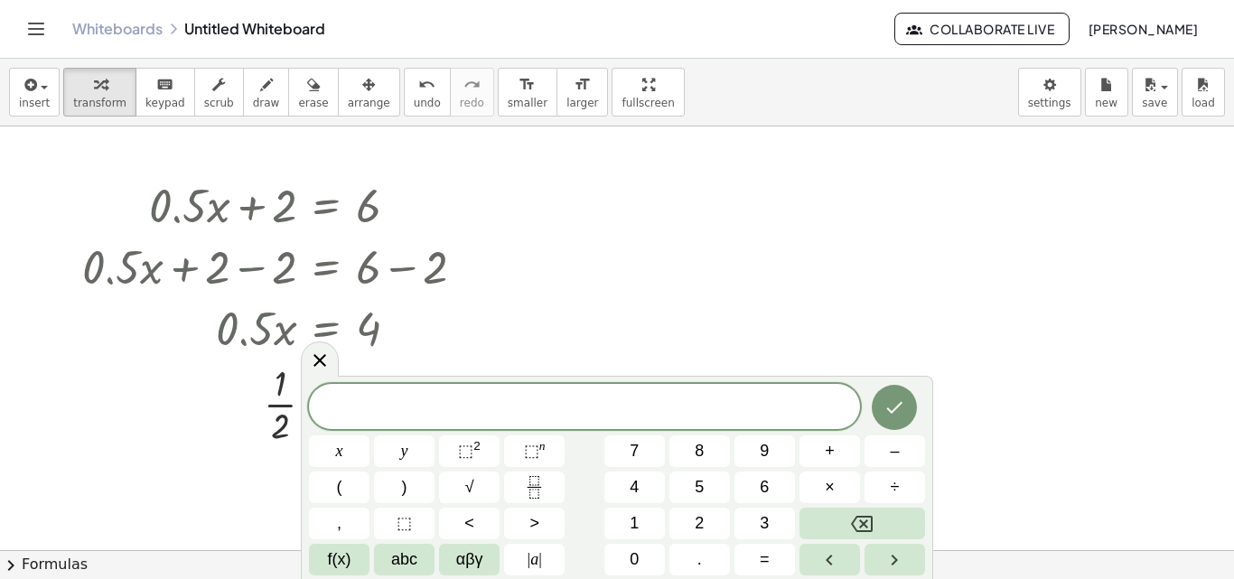
click at [319, 362] on icon at bounding box center [319, 360] width 13 height 13
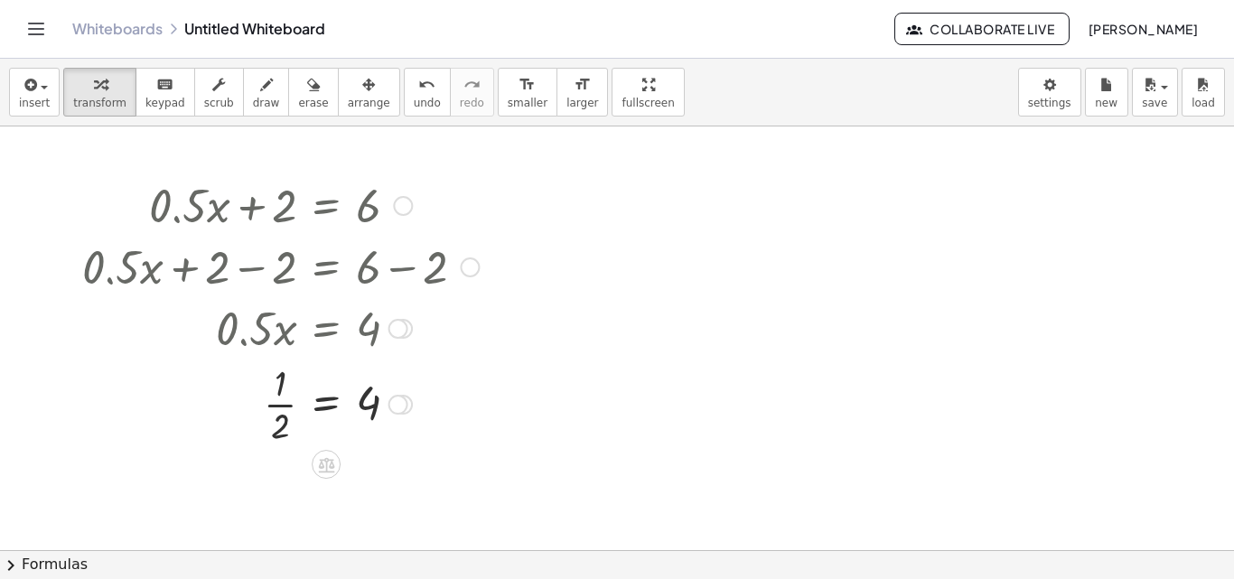
click at [285, 416] on div at bounding box center [280, 403] width 415 height 90
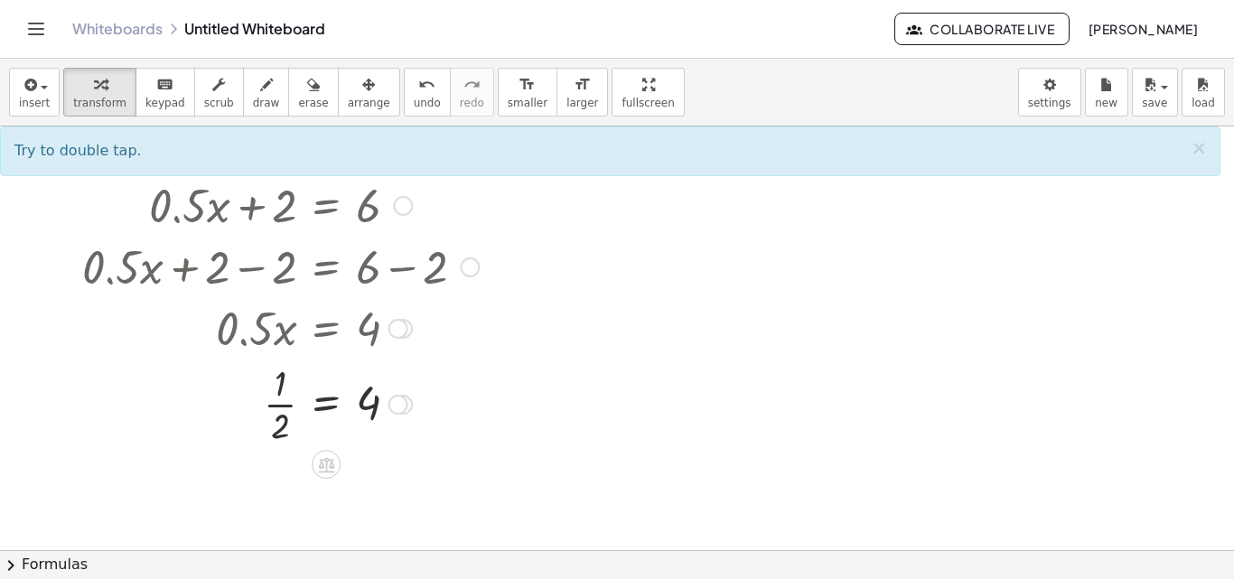
click at [378, 400] on div at bounding box center [280, 403] width 415 height 90
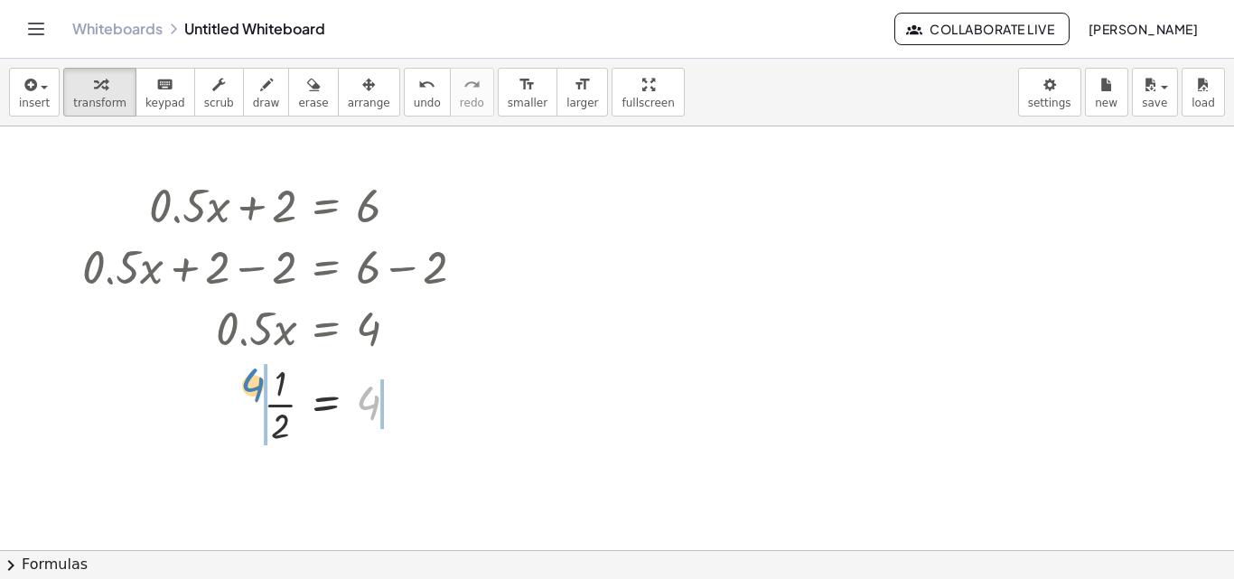
drag, startPoint x: 377, startPoint y: 406, endPoint x: 263, endPoint y: 388, distance: 115.3
drag, startPoint x: 202, startPoint y: 405, endPoint x: 284, endPoint y: 408, distance: 81.4
click at [284, 408] on div at bounding box center [280, 403] width 415 height 90
click at [248, 408] on div at bounding box center [280, 403] width 415 height 90
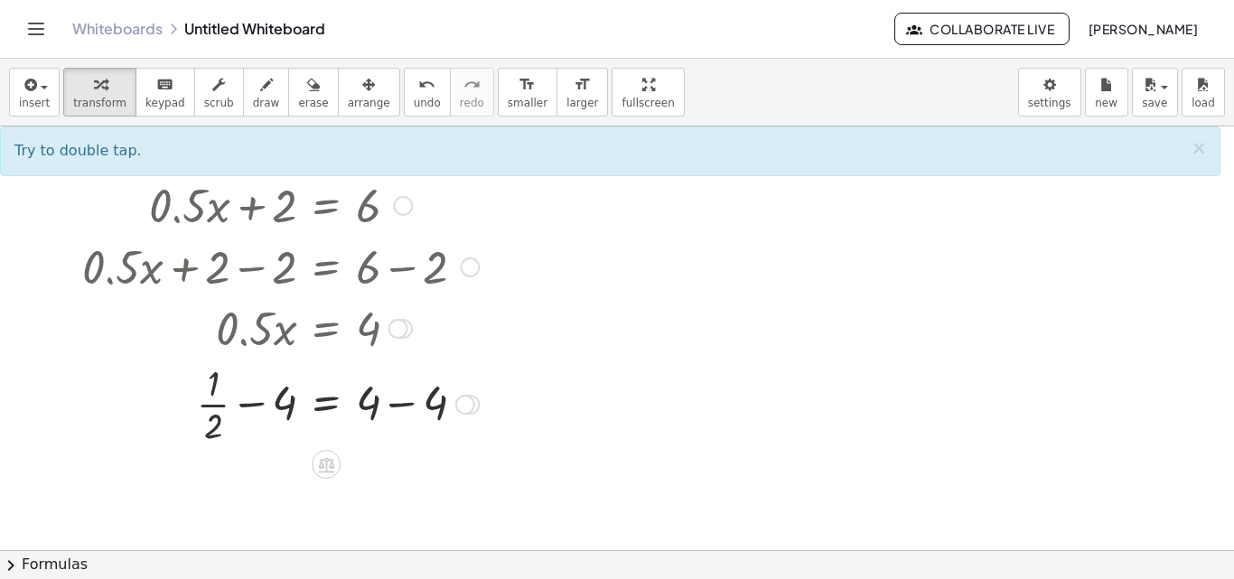
click at [232, 406] on div at bounding box center [280, 403] width 415 height 90
click at [220, 405] on div at bounding box center [280, 403] width 415 height 90
drag, startPoint x: 275, startPoint y: 405, endPoint x: 145, endPoint y: 390, distance: 130.0
click at [145, 390] on div at bounding box center [280, 403] width 415 height 90
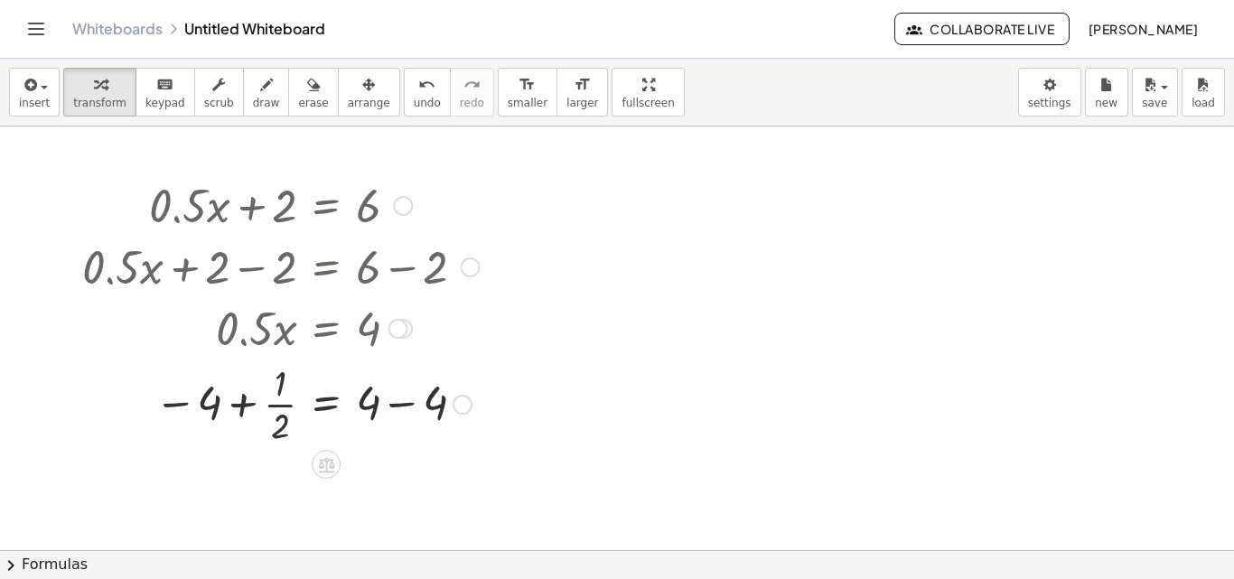
click at [239, 407] on div at bounding box center [280, 403] width 415 height 90
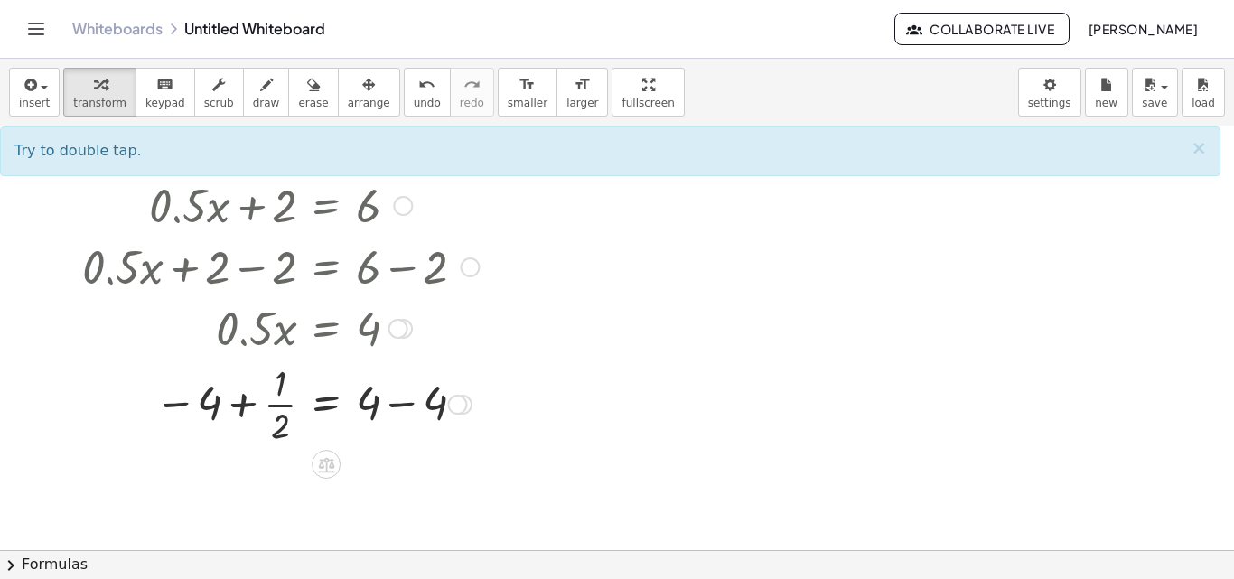
click at [381, 407] on div at bounding box center [280, 403] width 415 height 90
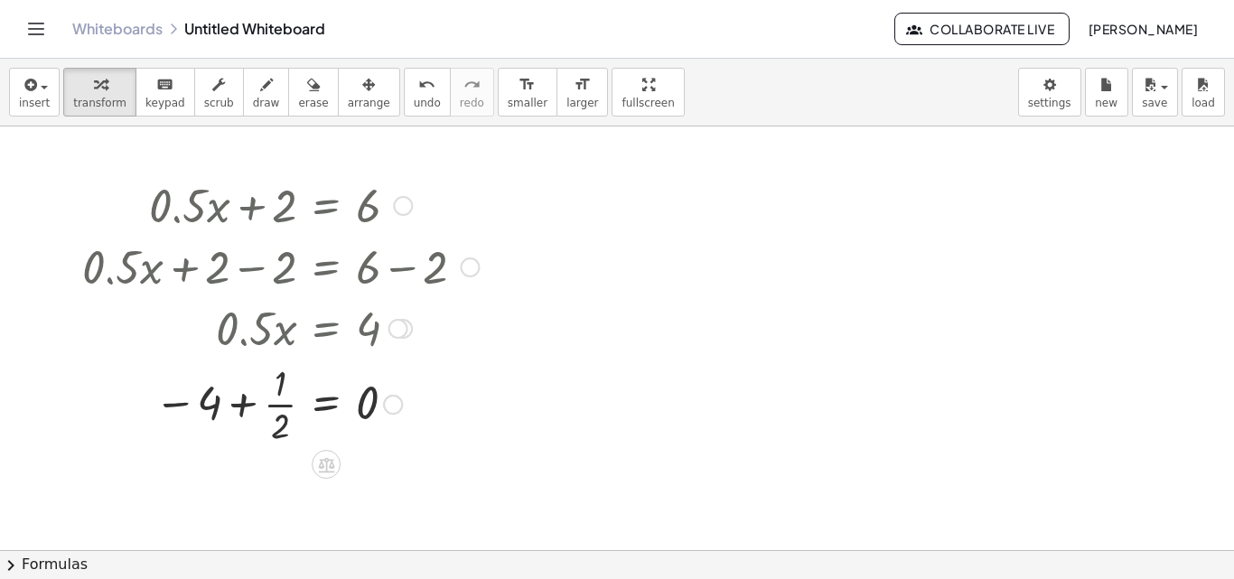
click at [263, 402] on div at bounding box center [280, 403] width 415 height 90
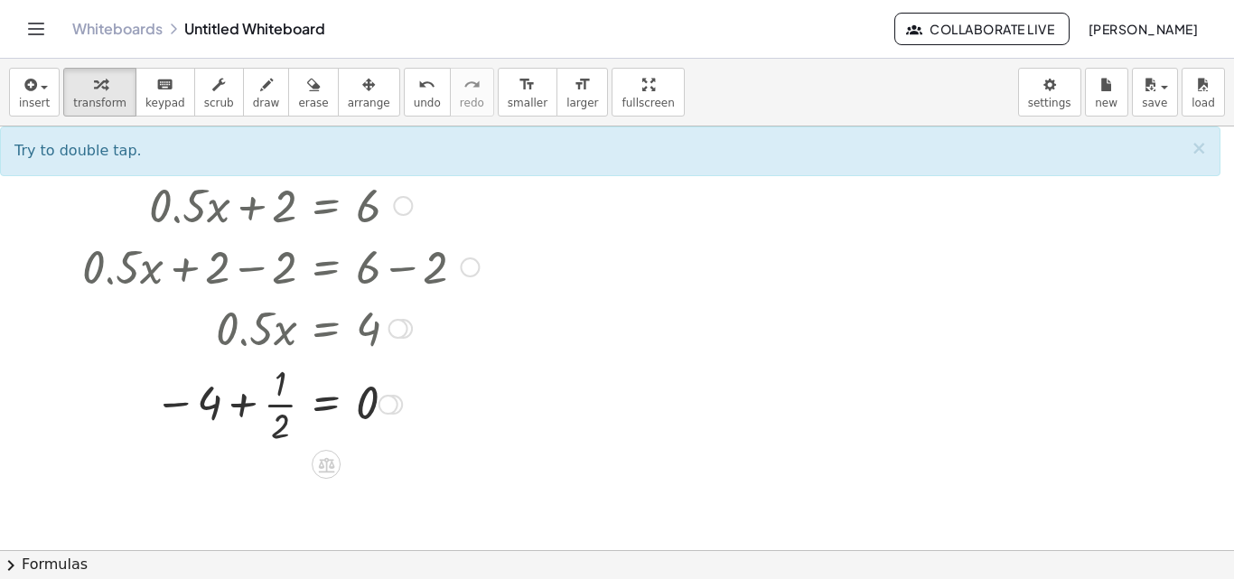
click at [396, 211] on div at bounding box center [403, 206] width 20 height 20
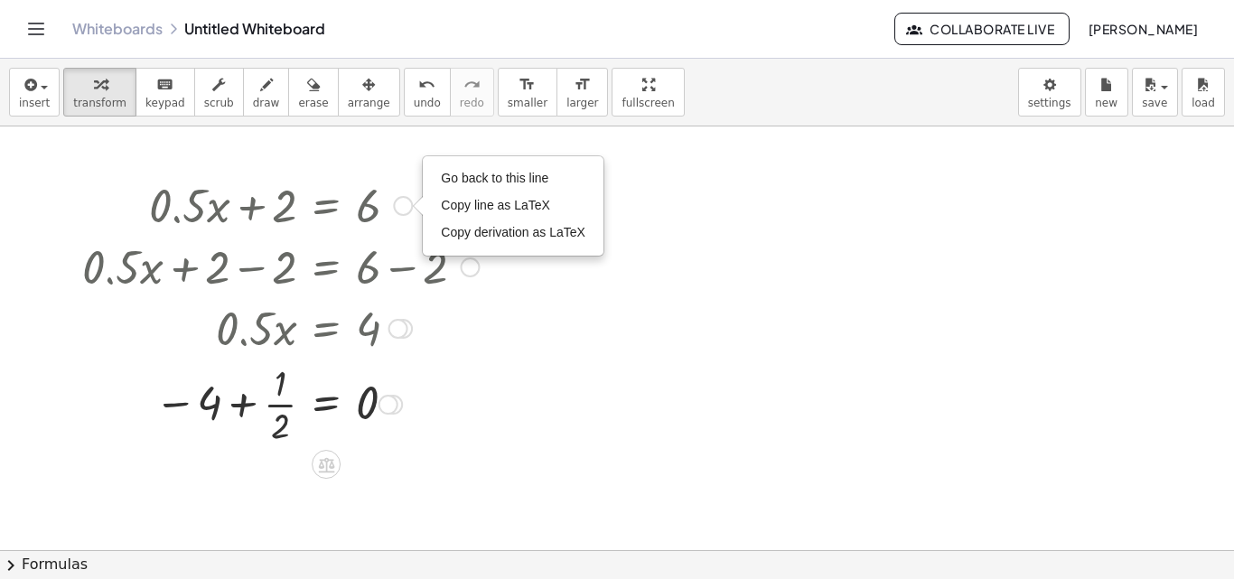
click at [529, 179] on span "Go back to this line" at bounding box center [495, 178] width 108 height 14
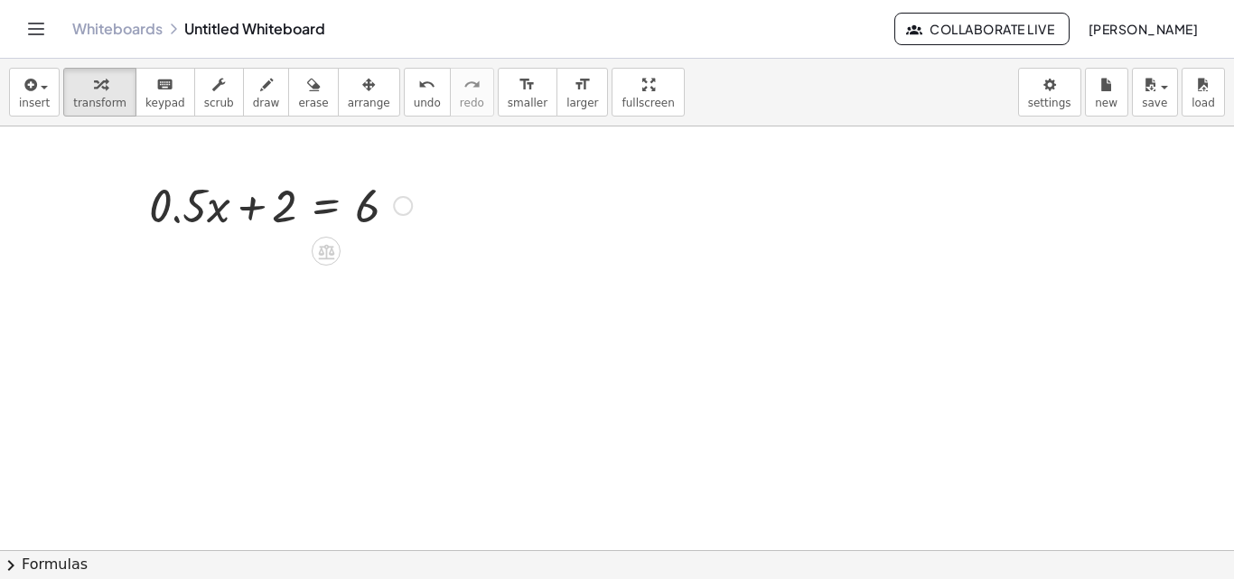
click at [398, 210] on div "Go back to this line Copy line as LaTeX Copy derivation as LaTeX" at bounding box center [403, 206] width 20 height 20
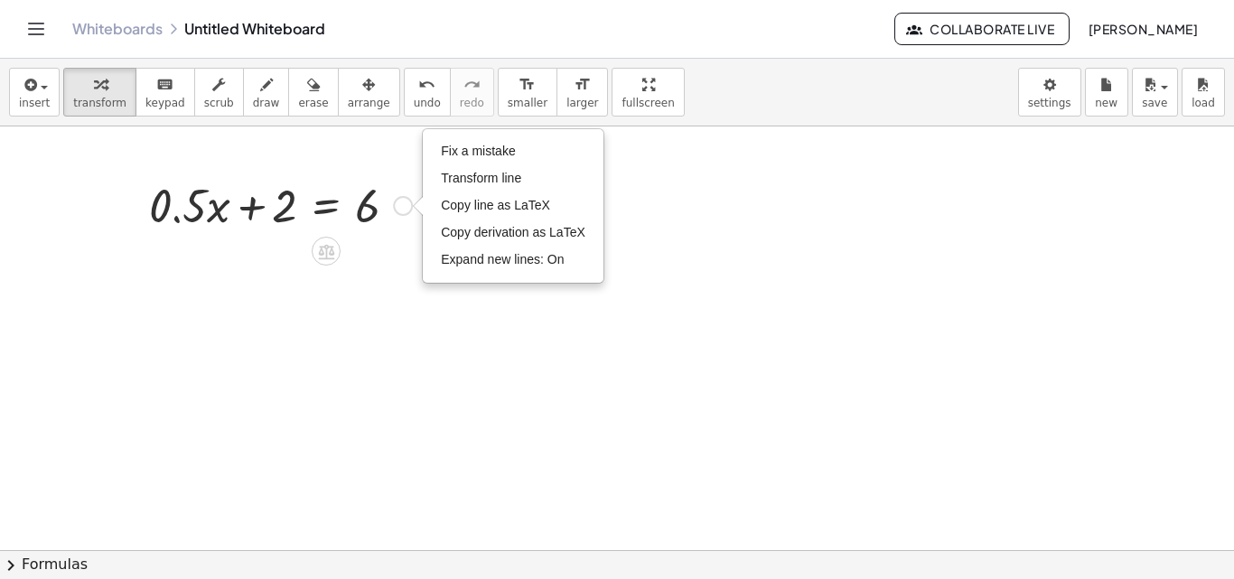
click at [526, 156] on li "Fix a mistake" at bounding box center [513, 151] width 154 height 27
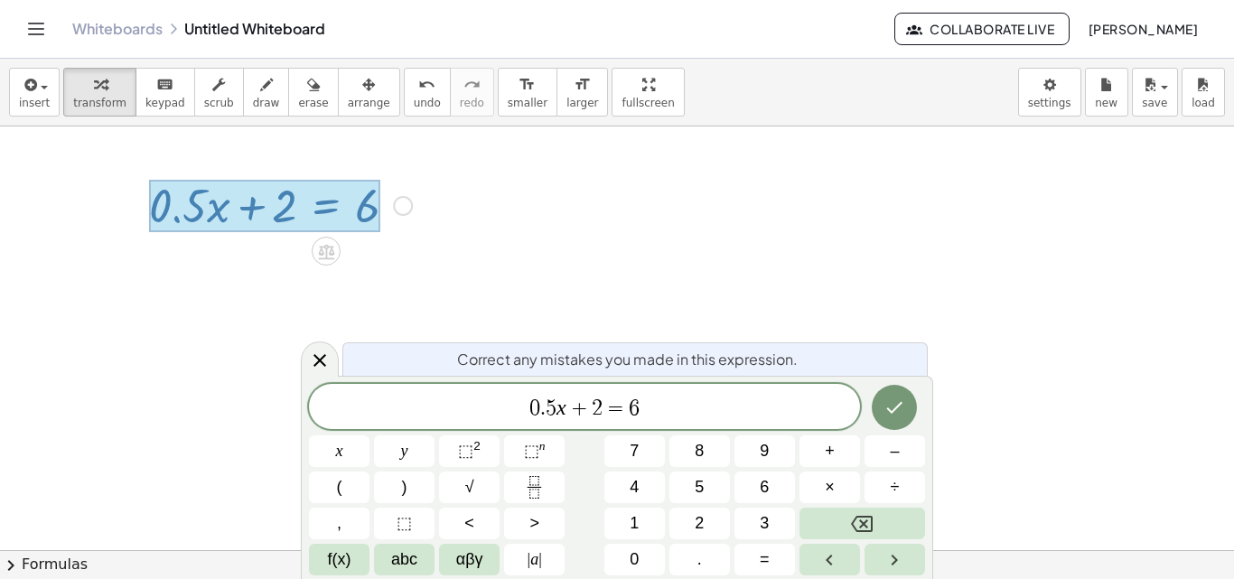
click at [552, 170] on div at bounding box center [617, 549] width 1234 height 847
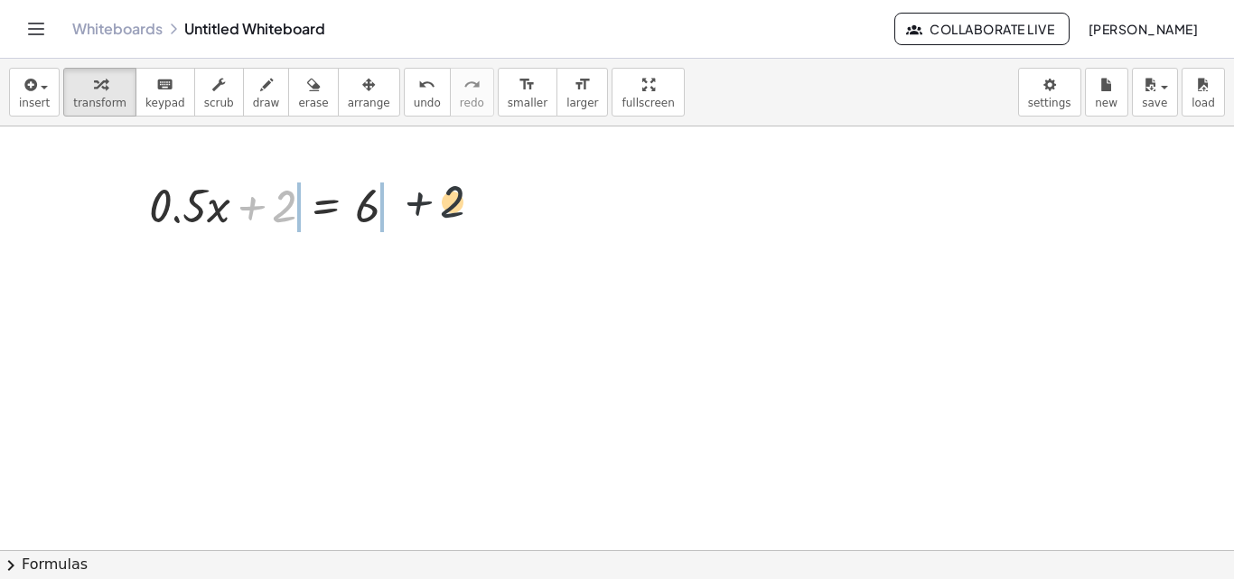
drag, startPoint x: 288, startPoint y: 204, endPoint x: 468, endPoint y: 200, distance: 179.8
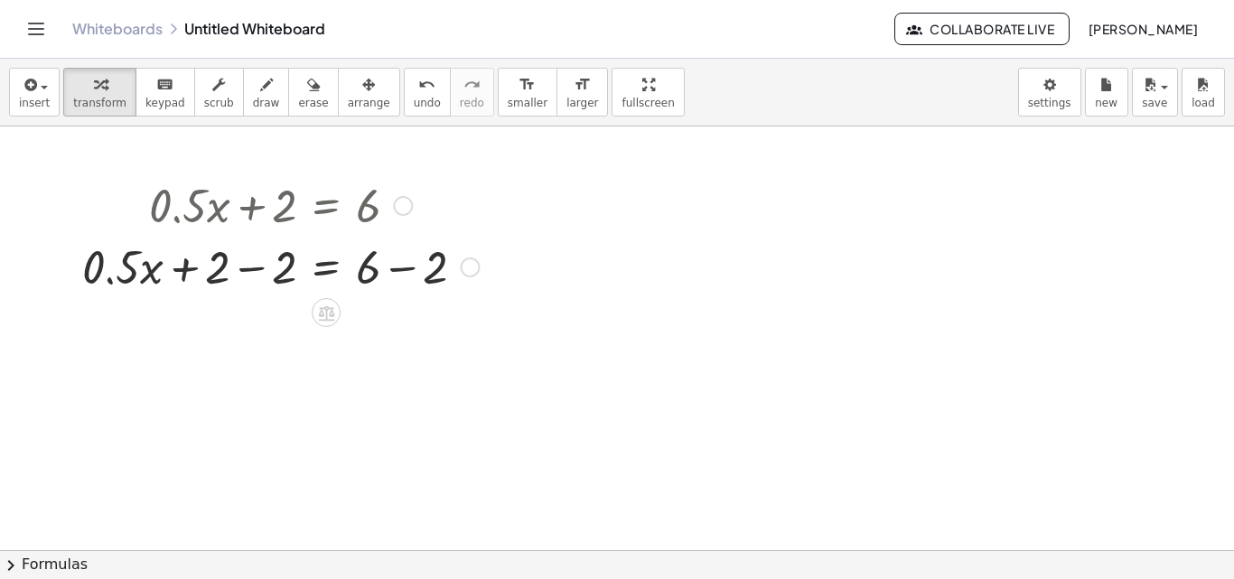
click at [254, 281] on div at bounding box center [280, 265] width 415 height 61
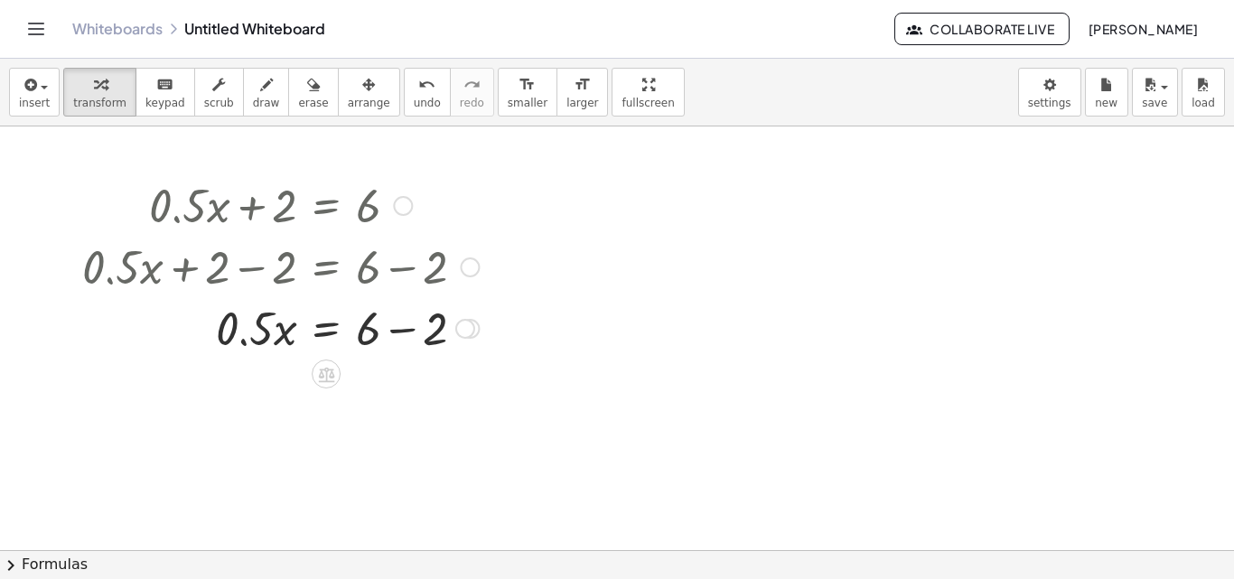
click at [384, 333] on div at bounding box center [280, 326] width 415 height 61
drag, startPoint x: 407, startPoint y: 390, endPoint x: 415, endPoint y: 333, distance: 57.5
click at [326, 341] on div "· 0.5 · x = 4 Fix a mistake Transform line Copy line as LaTeX Copy derivation a…" at bounding box center [326, 341] width 0 height 0
drag, startPoint x: 248, startPoint y: 330, endPoint x: 310, endPoint y: 368, distance: 72.2
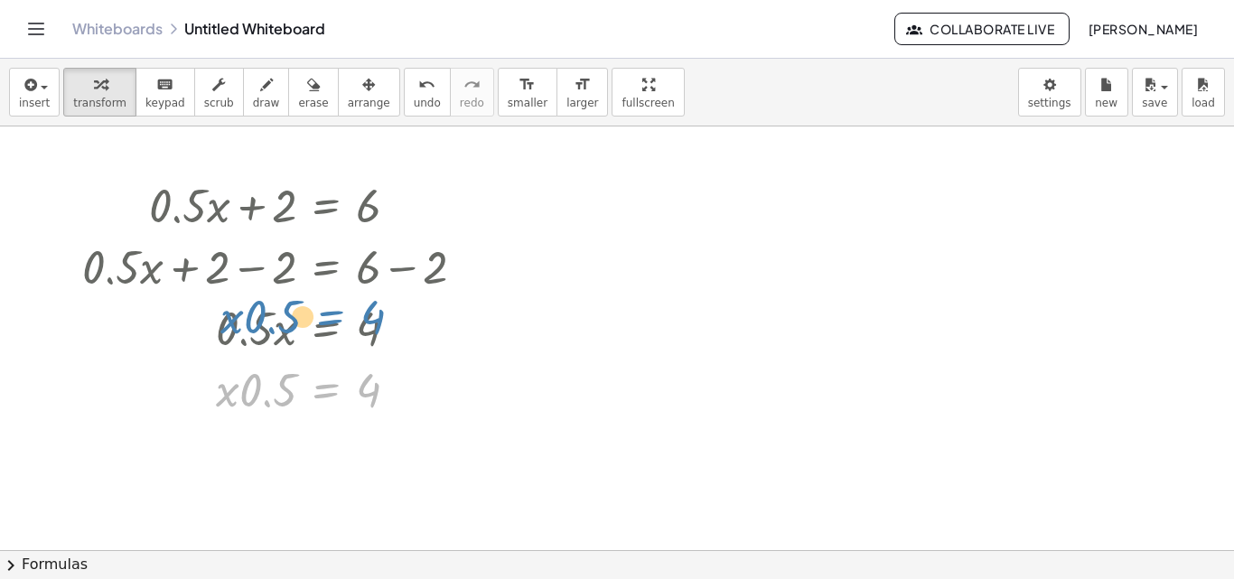
drag, startPoint x: 313, startPoint y: 391, endPoint x: 317, endPoint y: 318, distance: 73.3
click at [326, 206] on div "+ · 0.5 · x + 2 = 6 + · 0.5 · x + 2 − 2 = + 6 − 2 + · 0.5 · x + 0 = + 6 − 2 · 0…" at bounding box center [326, 206] width 0 height 0
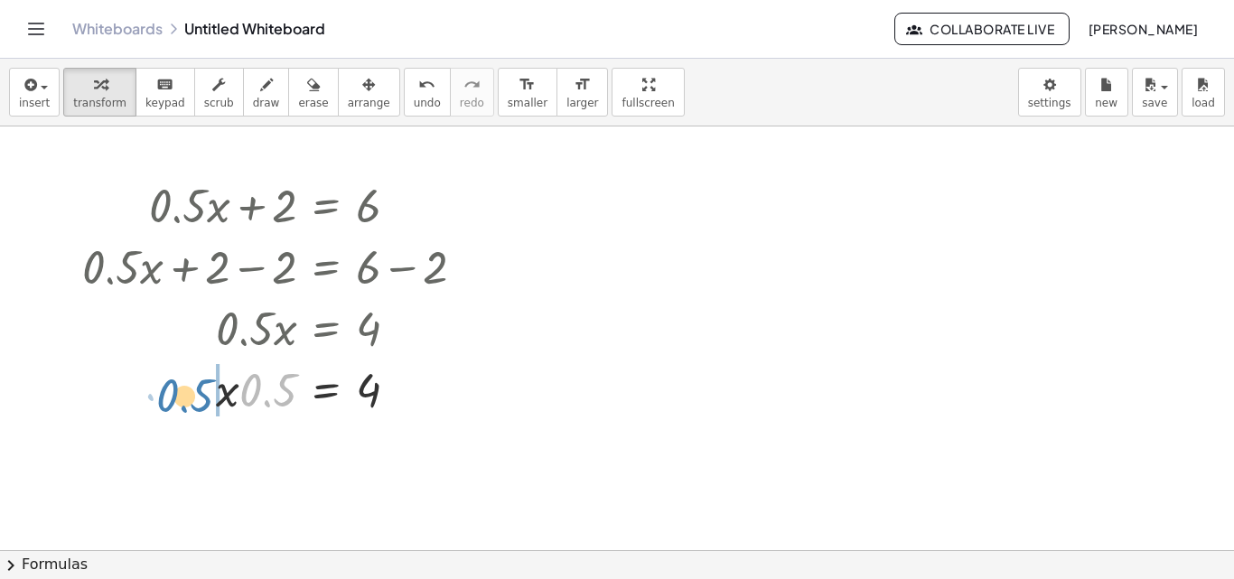
drag, startPoint x: 296, startPoint y: 381, endPoint x: 212, endPoint y: 387, distance: 84.2
click at [212, 387] on div at bounding box center [280, 388] width 415 height 61
drag, startPoint x: 367, startPoint y: 398, endPoint x: 362, endPoint y: 412, distance: 14.3
click at [362, 412] on div at bounding box center [280, 388] width 415 height 61
drag, startPoint x: 257, startPoint y: 390, endPoint x: 365, endPoint y: 445, distance: 120.8
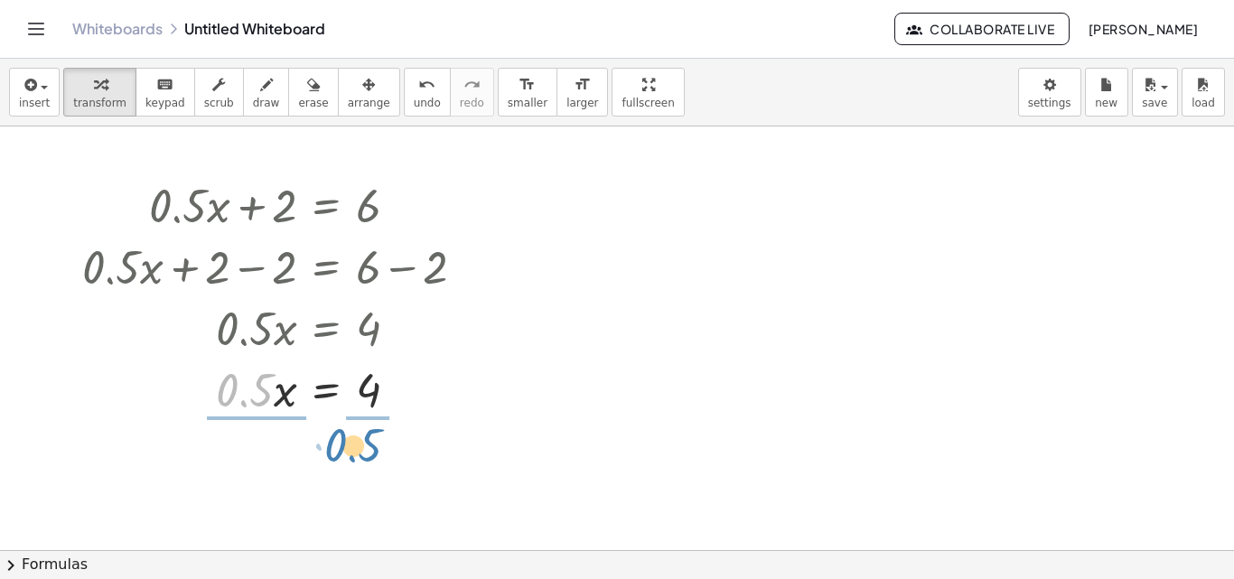
click at [365, 445] on div "+ · 0.5 · x + 2 = 6 + · 0.5 · x + 2 − 2 = + 6 − 2 + · 0.5 · x + 0 = + 6 − 2 · 0…" at bounding box center [617, 549] width 1234 height 847
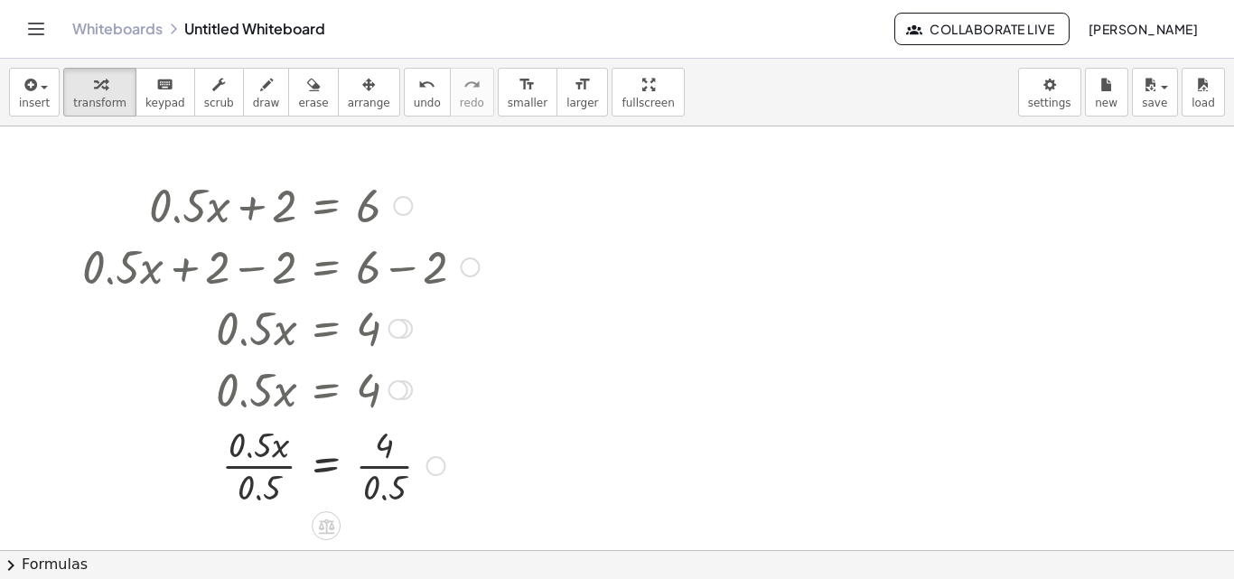
click at [254, 472] on div at bounding box center [280, 464] width 415 height 90
click at [376, 480] on div at bounding box center [280, 464] width 415 height 90
click at [405, 192] on div at bounding box center [280, 203] width 415 height 61
click at [393, 206] on div at bounding box center [403, 206] width 20 height 20
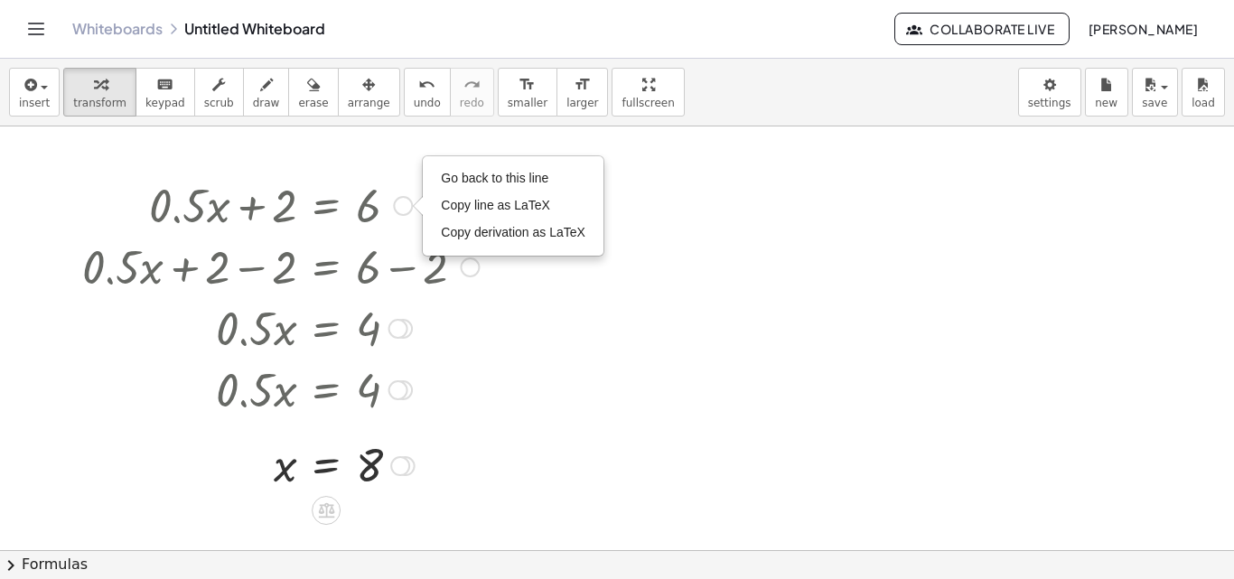
click at [551, 186] on li "Go back to this line" at bounding box center [513, 178] width 154 height 27
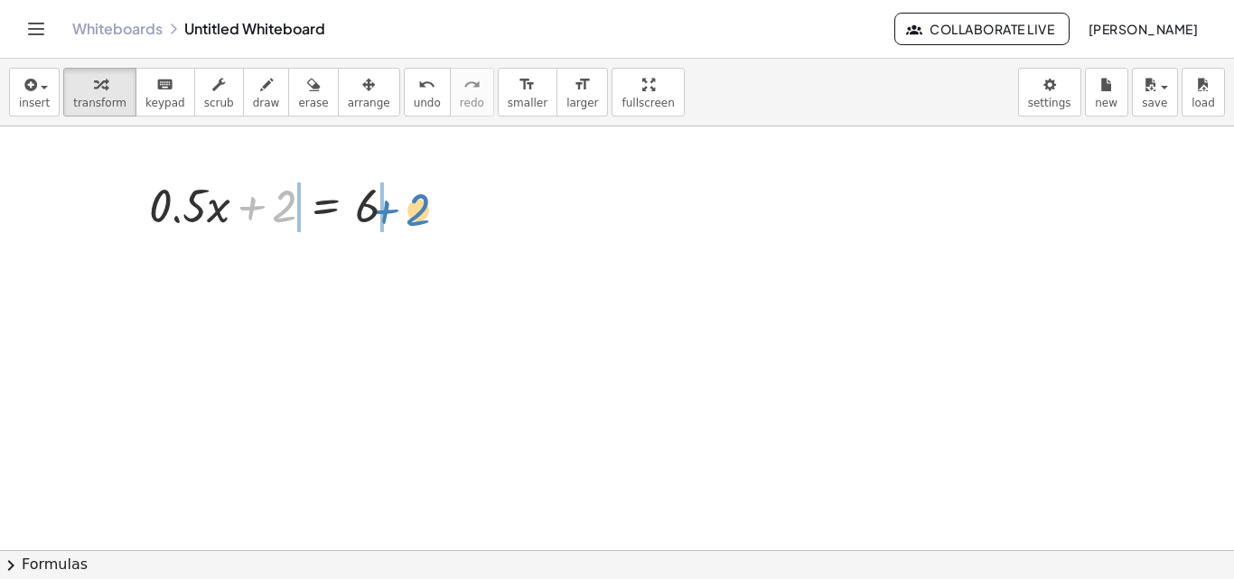
drag, startPoint x: 271, startPoint y: 202, endPoint x: 405, endPoint y: 206, distance: 133.8
click at [405, 206] on div at bounding box center [280, 203] width 281 height 61
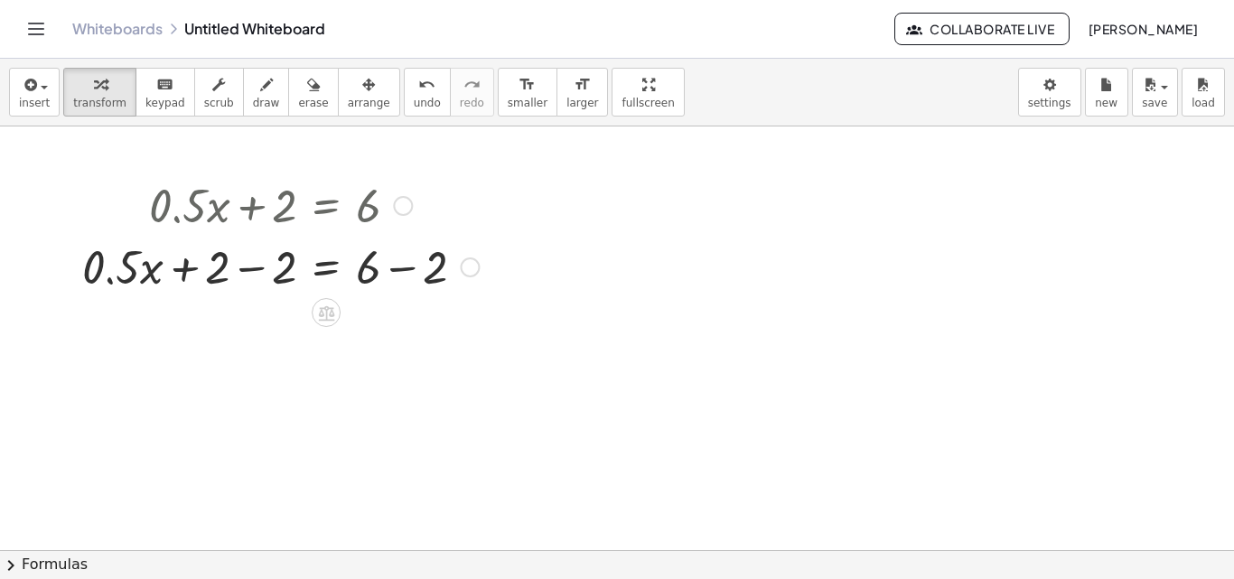
click at [257, 277] on div at bounding box center [280, 265] width 415 height 61
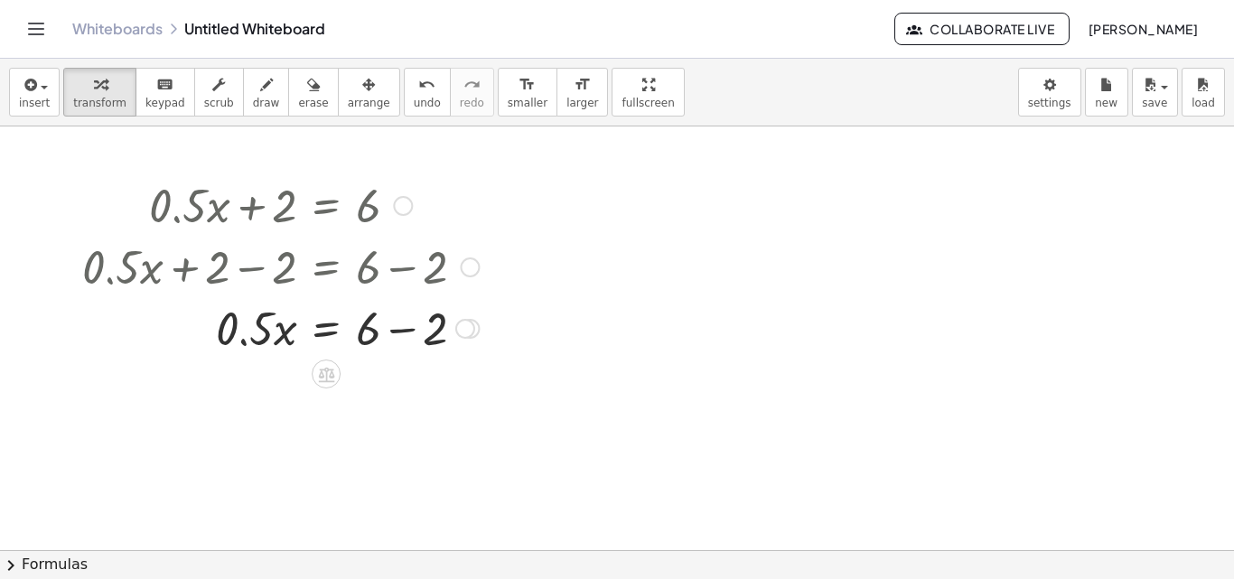
click at [388, 314] on div at bounding box center [280, 326] width 415 height 61
drag, startPoint x: 394, startPoint y: 342, endPoint x: 392, endPoint y: 333, distance: 9.2
click at [326, 337] on div "· 0.5 · x = 4 Go back to this line Copy line as LaTeX Copy derivation as LaTeX" at bounding box center [326, 337] width 0 height 0
drag, startPoint x: 261, startPoint y: 334, endPoint x: 361, endPoint y: 387, distance: 113.1
click at [361, 387] on div "+ · 0.5 · x + 2 = 6 + · 0.5 · x + 2 − 2 = + 6 − 2 + · 0.5 · x + 0 = + 6 − 2 · 0…" at bounding box center [617, 549] width 1234 height 847
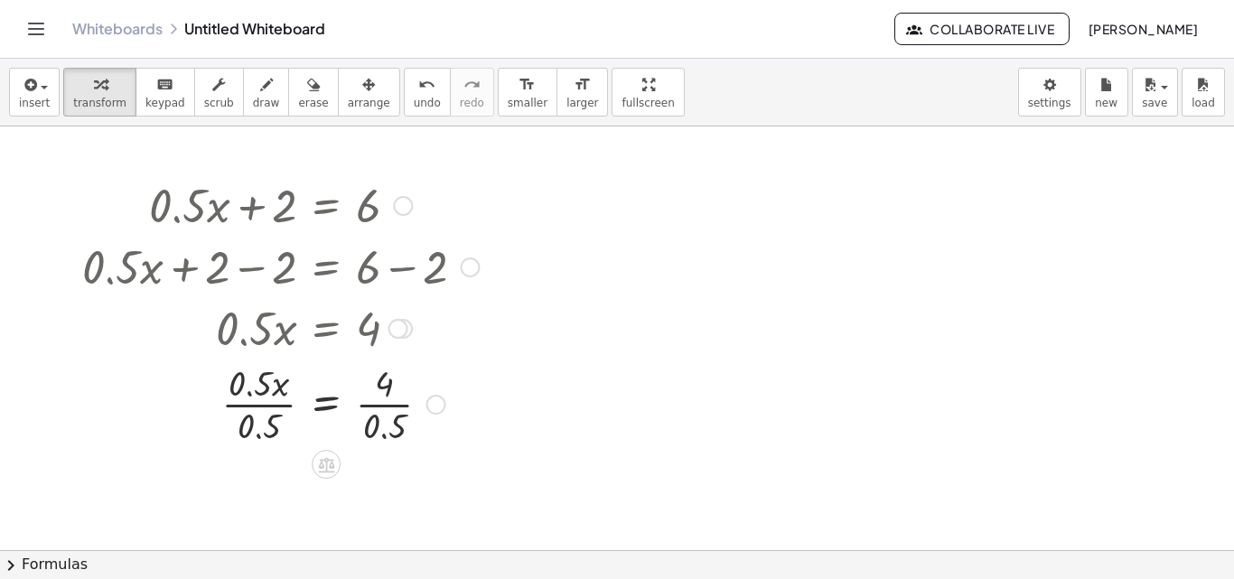
click at [267, 403] on div at bounding box center [280, 403] width 415 height 90
click at [391, 414] on div at bounding box center [280, 403] width 415 height 90
